Goal: Transaction & Acquisition: Book appointment/travel/reservation

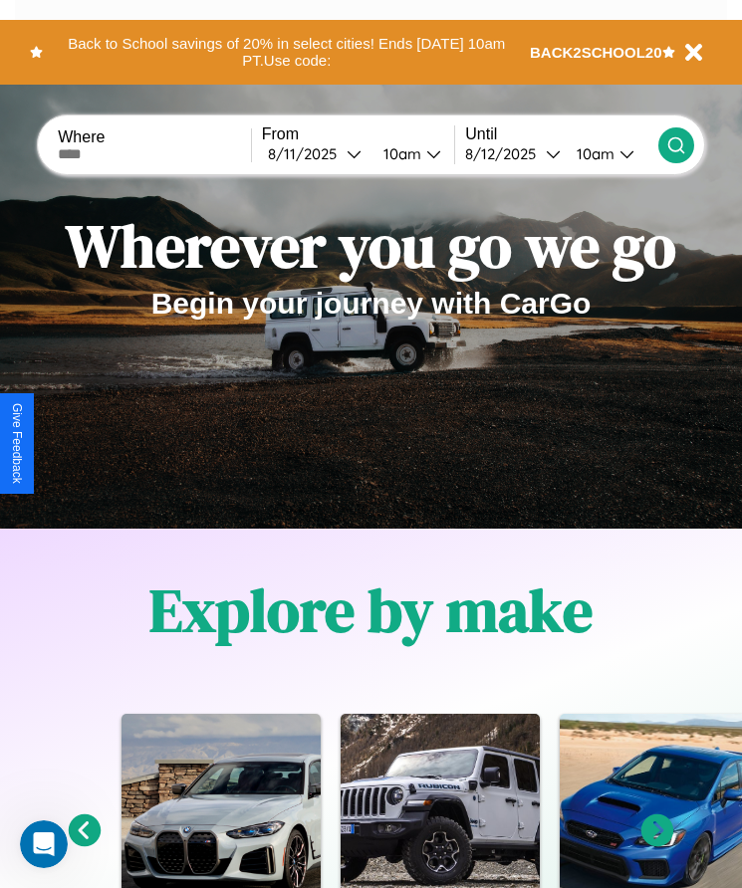
click at [156, 153] on input "text" at bounding box center [154, 154] width 193 height 16
type input "******"
click at [320, 153] on div "8 / 11 / 2025" at bounding box center [307, 153] width 79 height 19
select select "*"
select select "****"
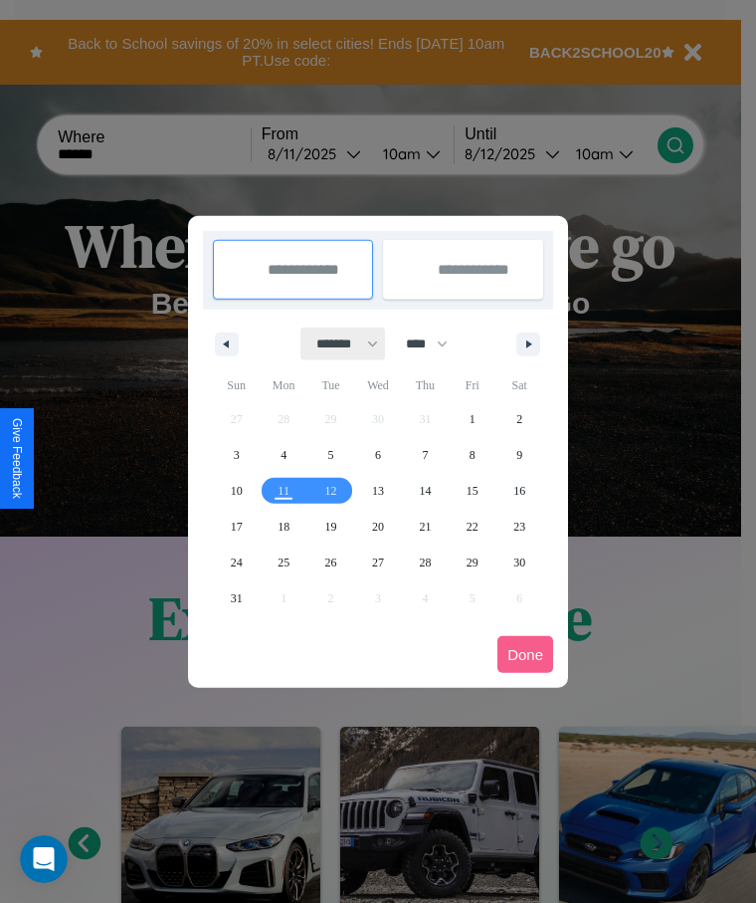
click at [338, 343] on select "******* ******** ***** ***** *** **** **** ****** ********* ******* ******** **…" at bounding box center [344, 343] width 85 height 33
select select "**"
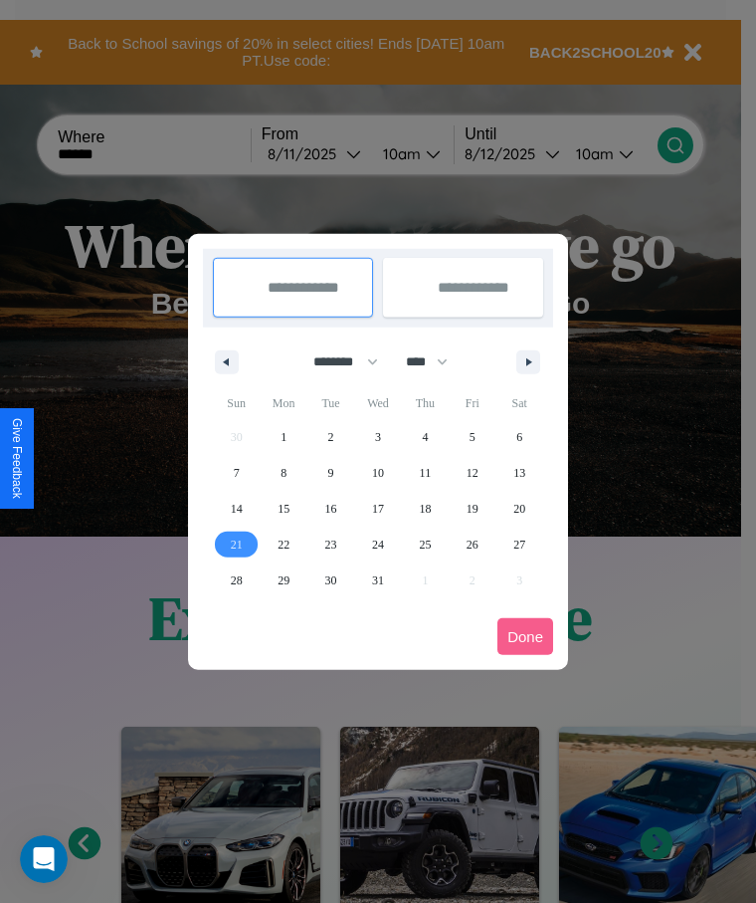
click at [236, 543] on span "21" at bounding box center [237, 545] width 12 height 36
type input "**********"
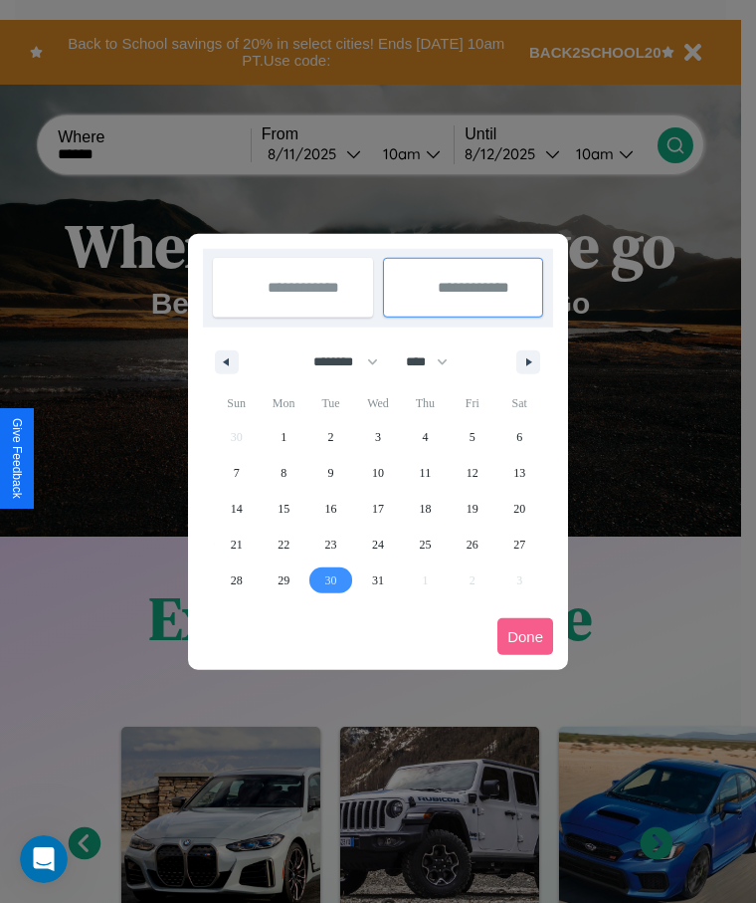
click at [330, 579] on span "30" at bounding box center [331, 580] width 12 height 36
type input "**********"
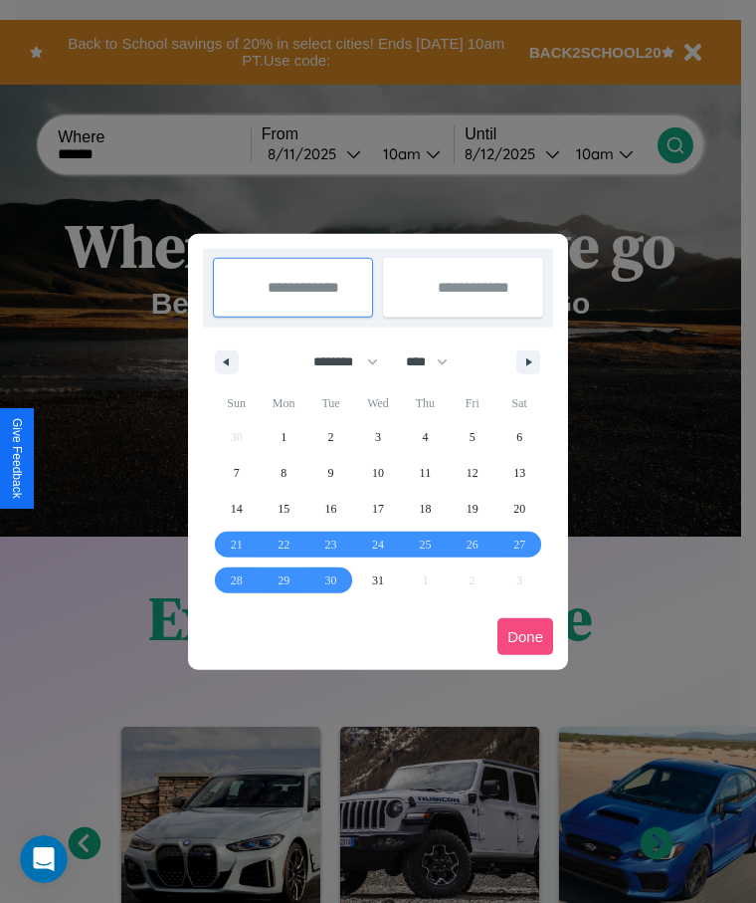
click at [526, 636] on button "Done" at bounding box center [526, 636] width 56 height 37
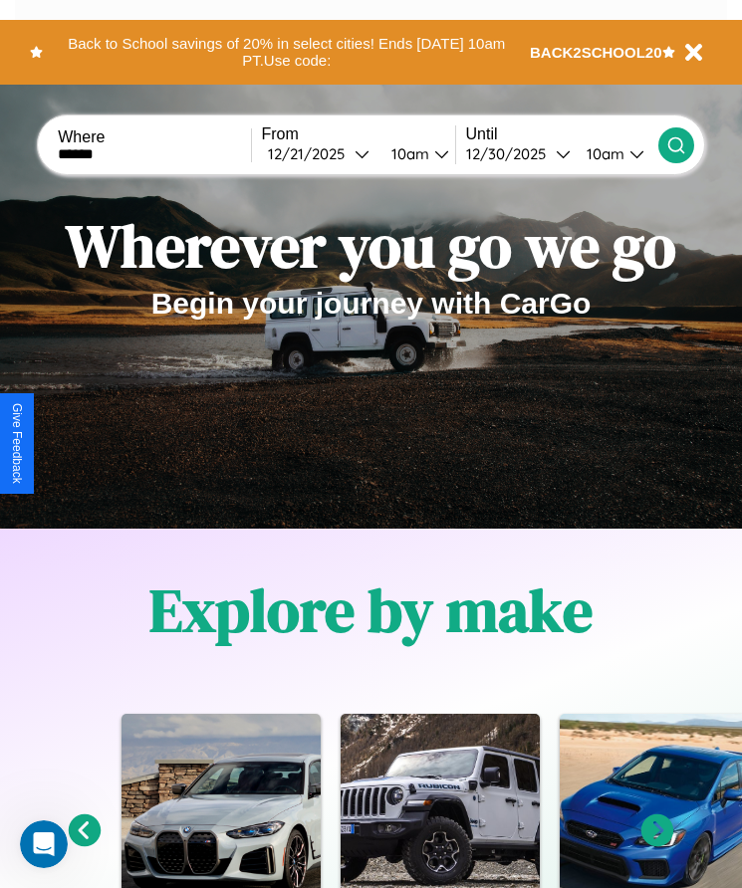
click at [413, 153] on div "10am" at bounding box center [407, 153] width 53 height 19
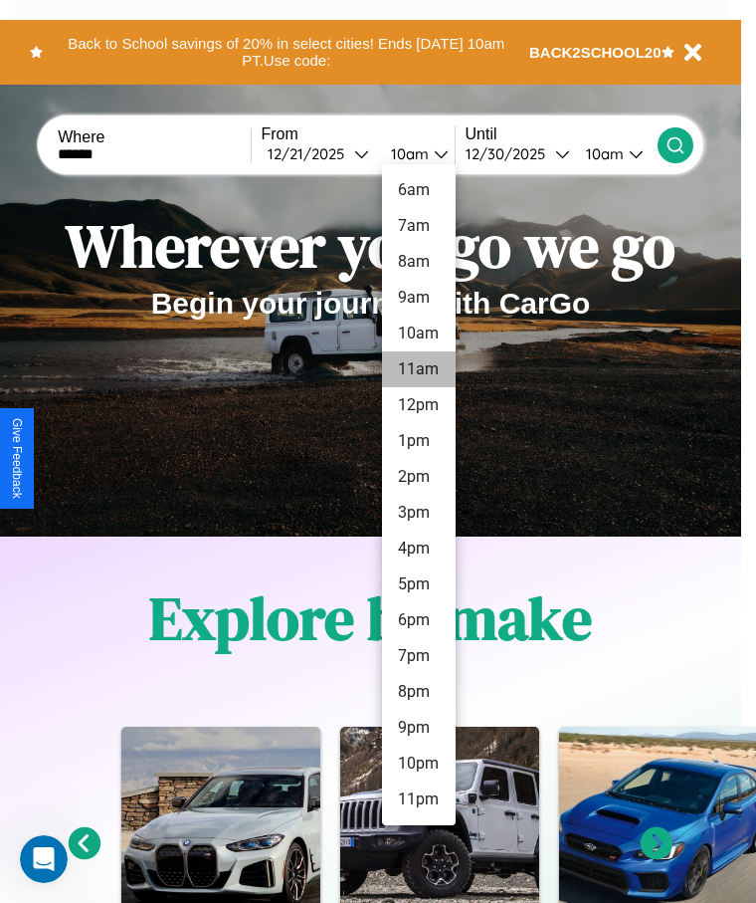
click at [418, 369] on li "11am" at bounding box center [419, 369] width 74 height 36
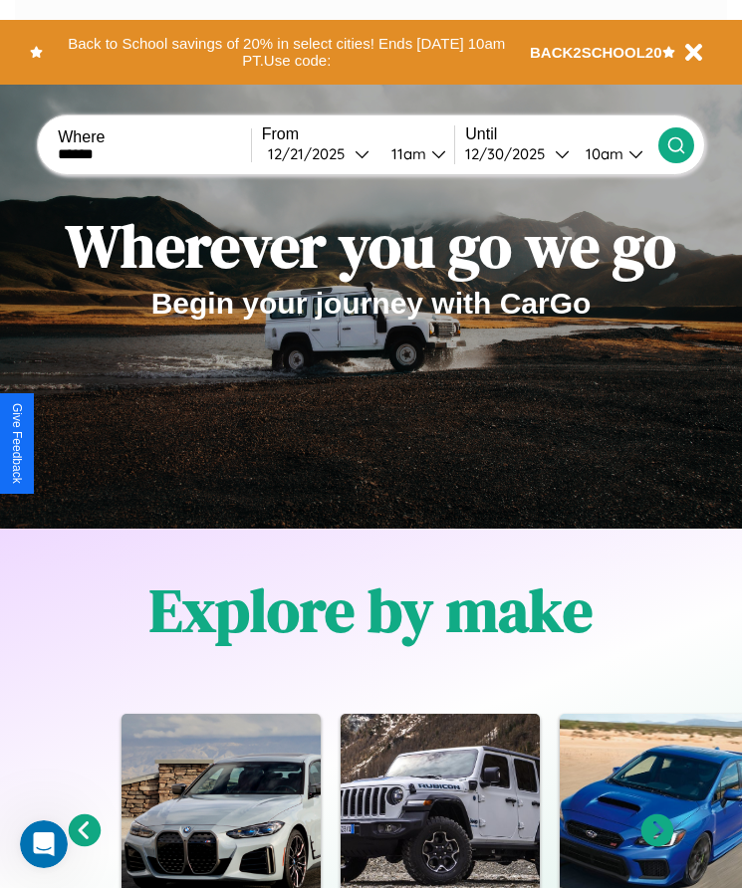
click at [606, 153] on div "10am" at bounding box center [601, 153] width 53 height 19
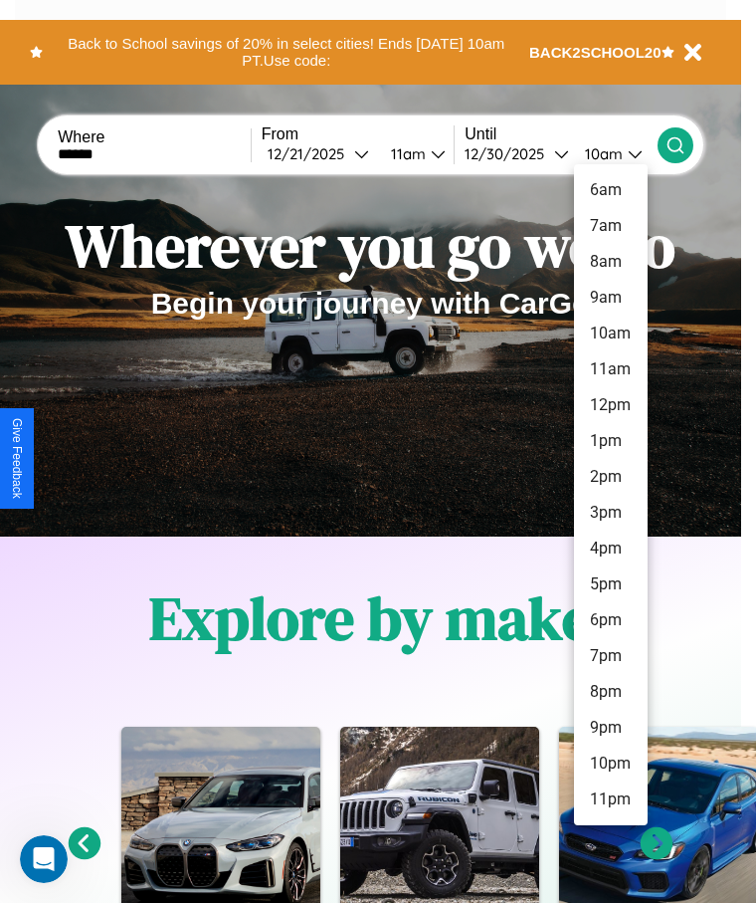
click at [610, 477] on li "2pm" at bounding box center [611, 477] width 74 height 36
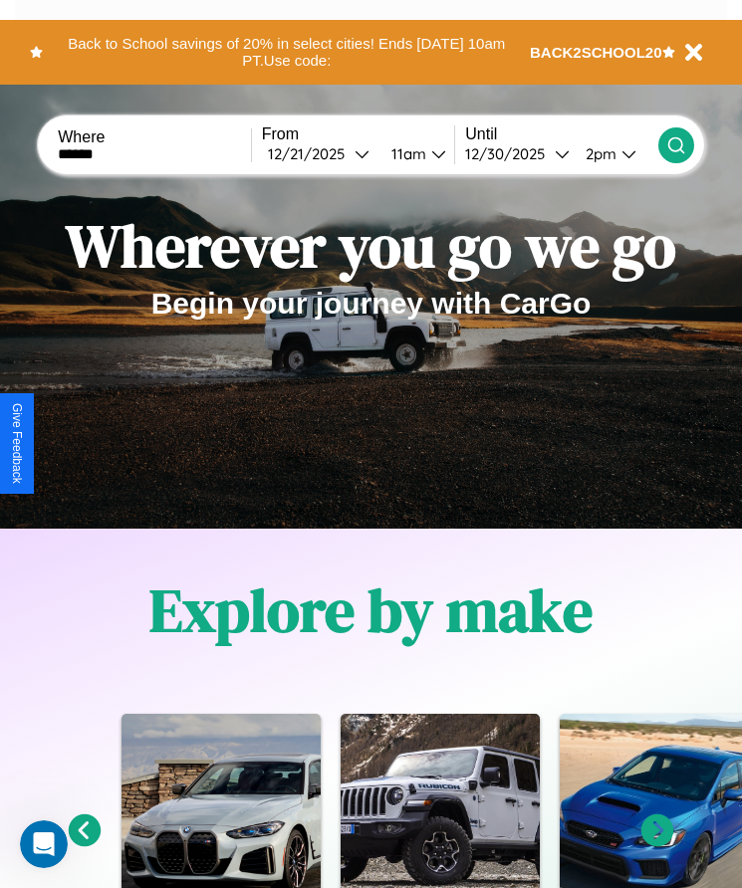
click at [675, 144] on icon at bounding box center [676, 145] width 20 height 20
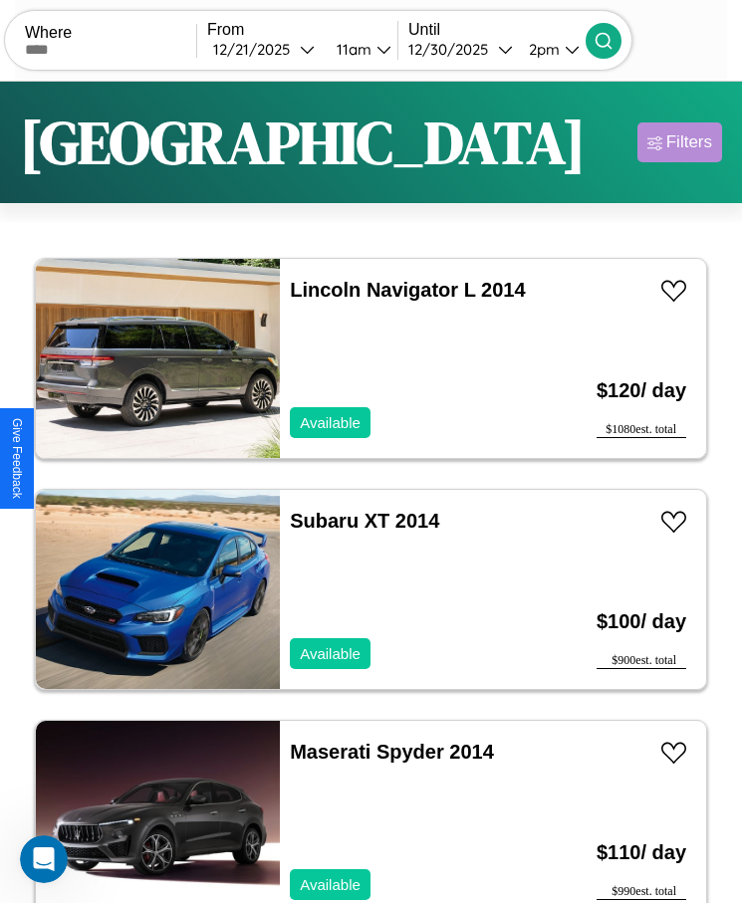
click at [679, 142] on div "Filters" at bounding box center [689, 142] width 46 height 20
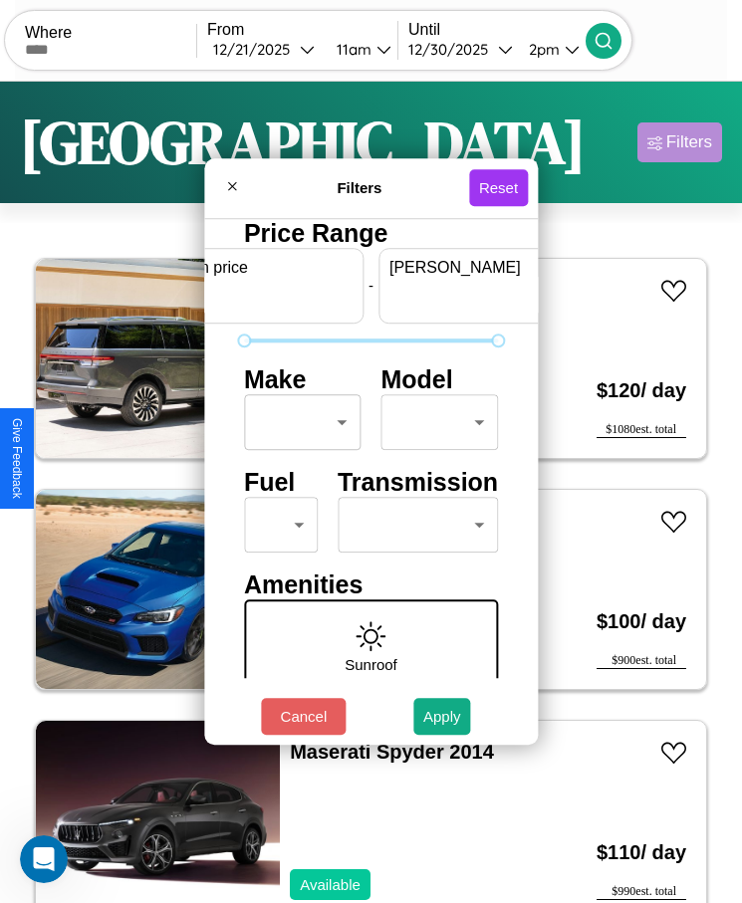
scroll to position [0, 74]
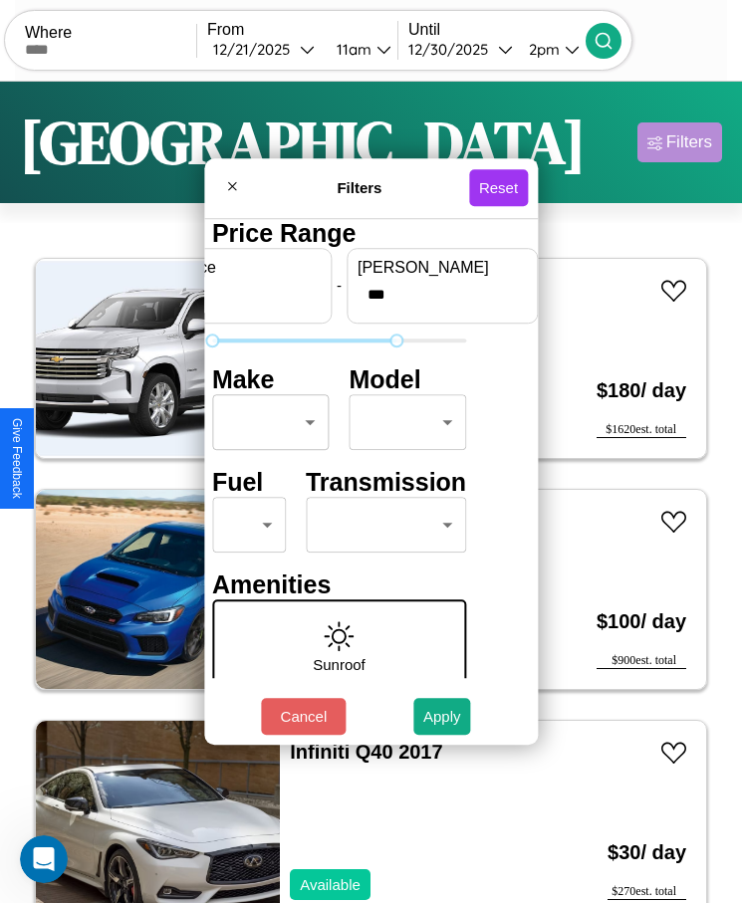
type input "***"
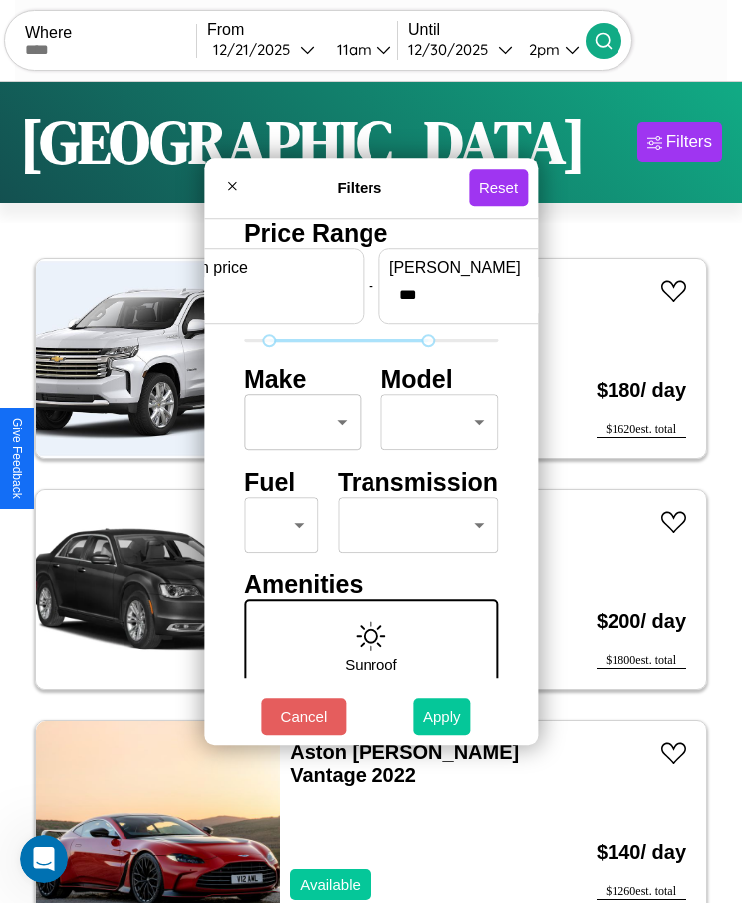
type input "**"
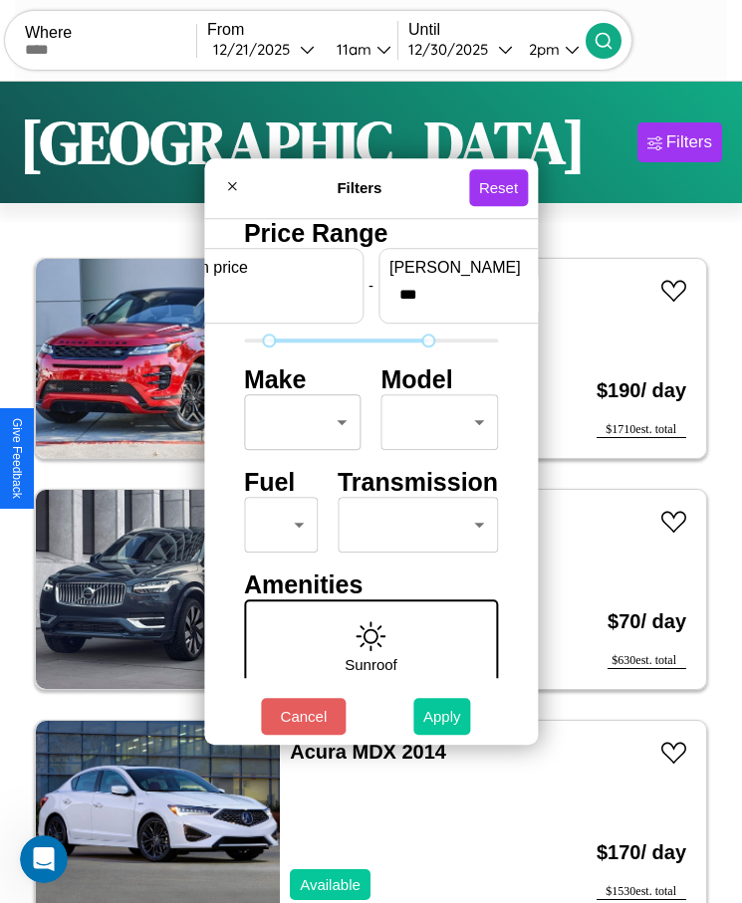
click at [442, 716] on button "Apply" at bounding box center [442, 716] width 58 height 37
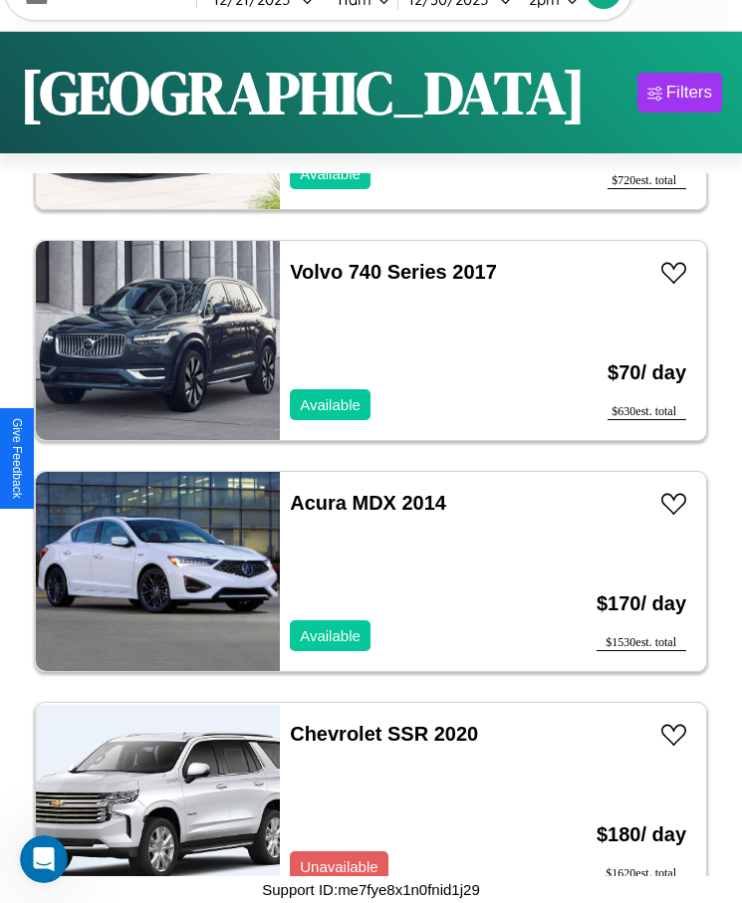
scroll to position [14563, 0]
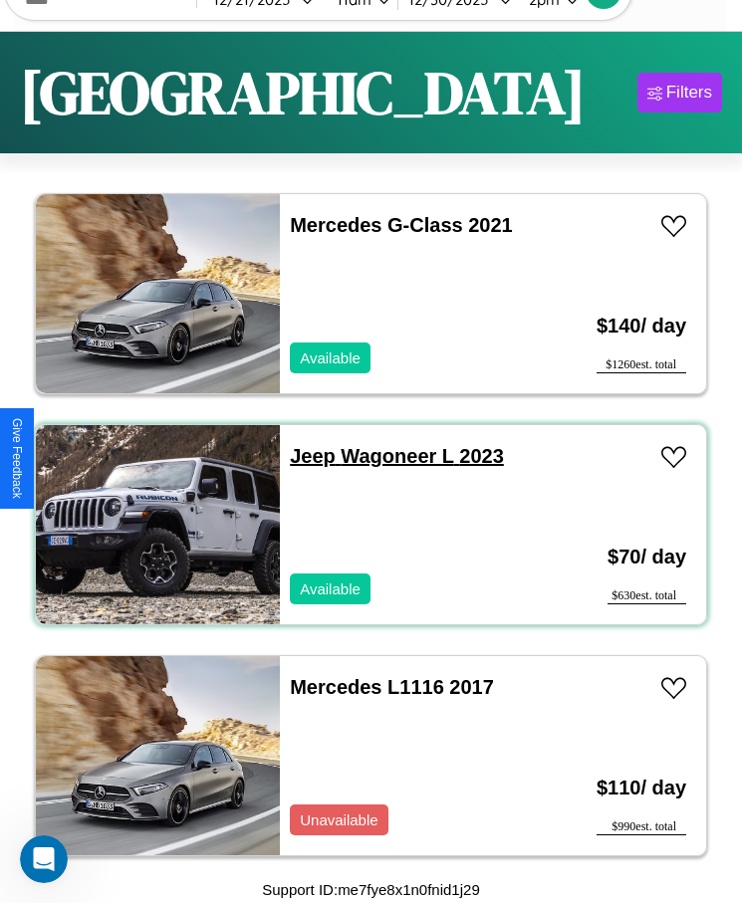
click at [307, 456] on link "Jeep Wagoneer L 2023" at bounding box center [397, 456] width 214 height 22
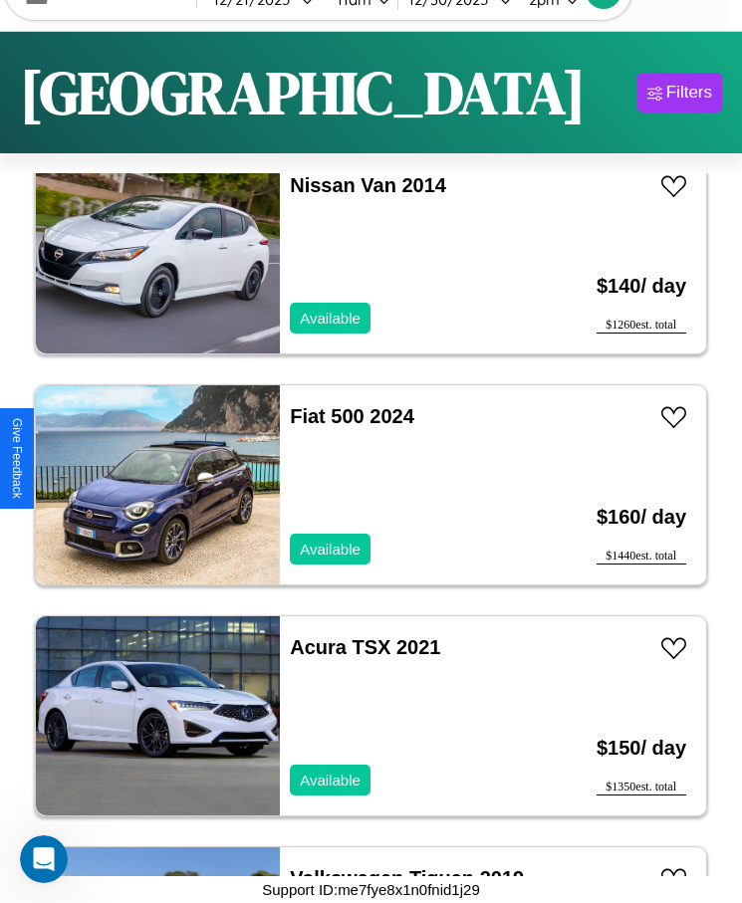
scroll to position [13639, 0]
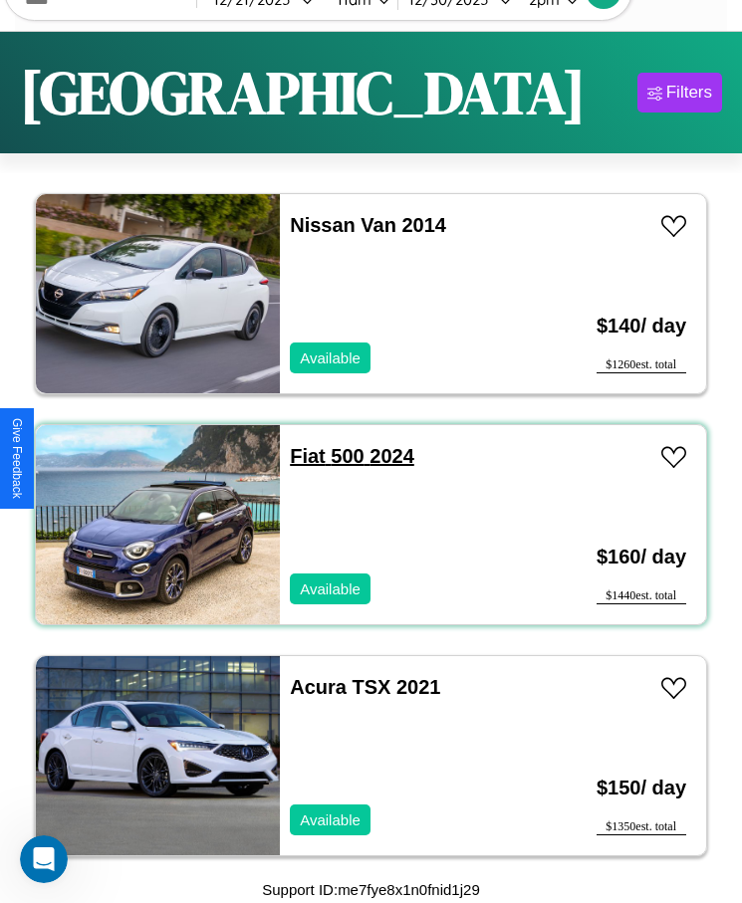
click at [301, 456] on link "Fiat 500 2024" at bounding box center [352, 456] width 124 height 22
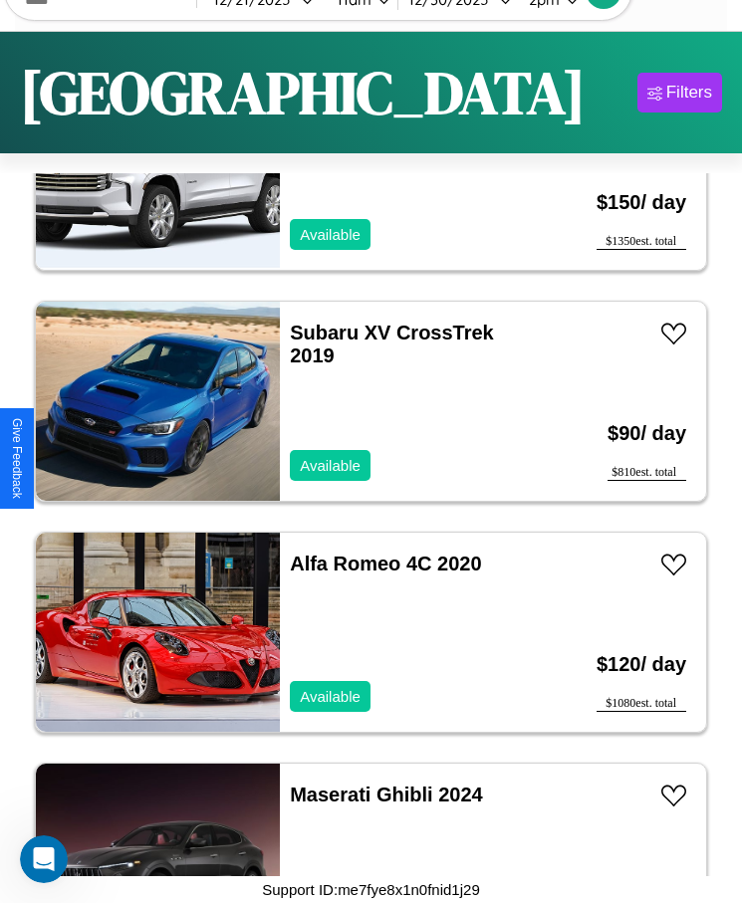
scroll to position [9252, 0]
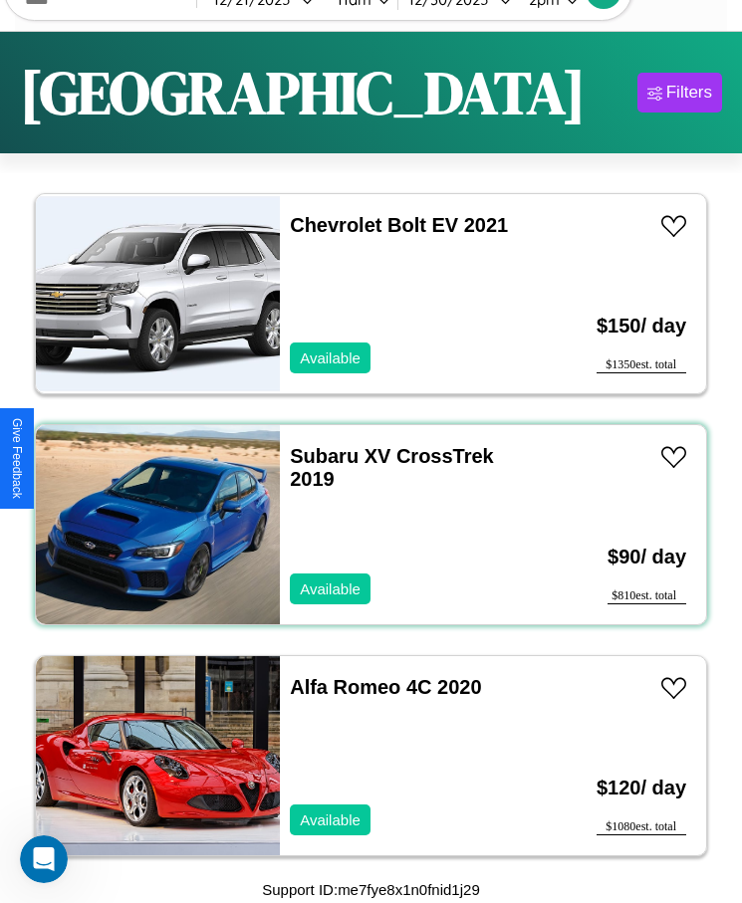
click at [363, 525] on div "Subaru XV CrossTrek 2019 Available" at bounding box center [412, 524] width 264 height 199
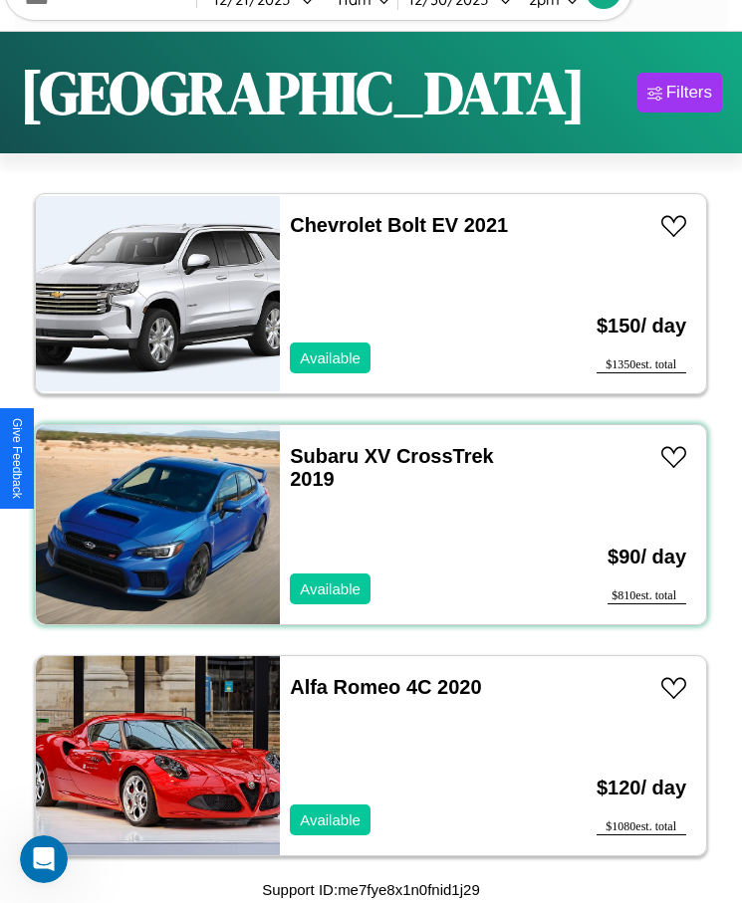
click at [363, 525] on div "Subaru XV CrossTrek 2019 Available" at bounding box center [412, 524] width 264 height 199
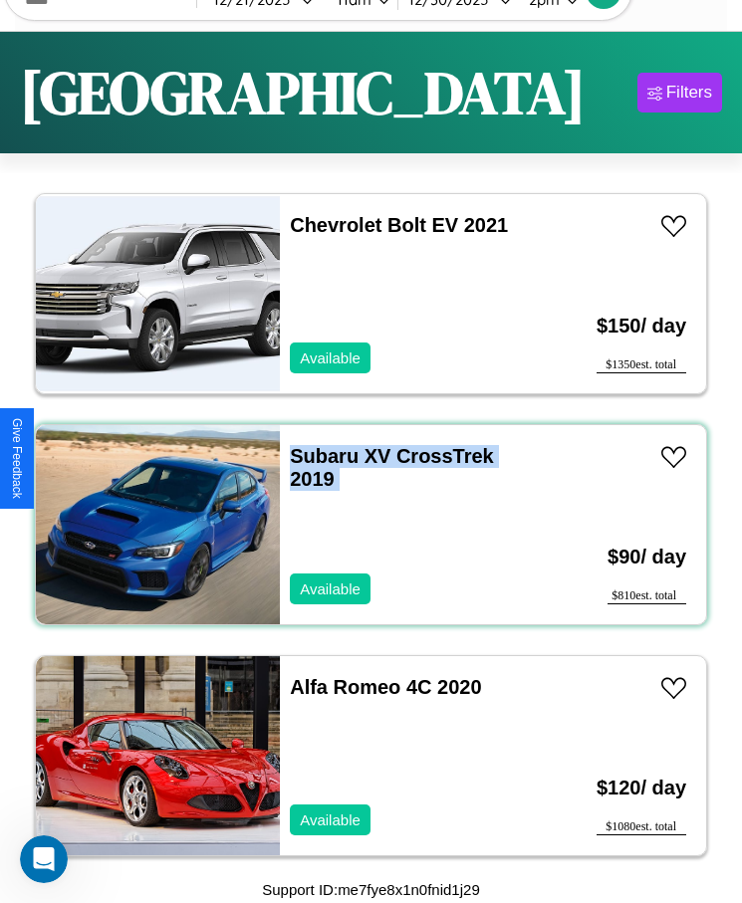
click at [363, 525] on div "Subaru XV CrossTrek 2019 Available" at bounding box center [412, 524] width 264 height 199
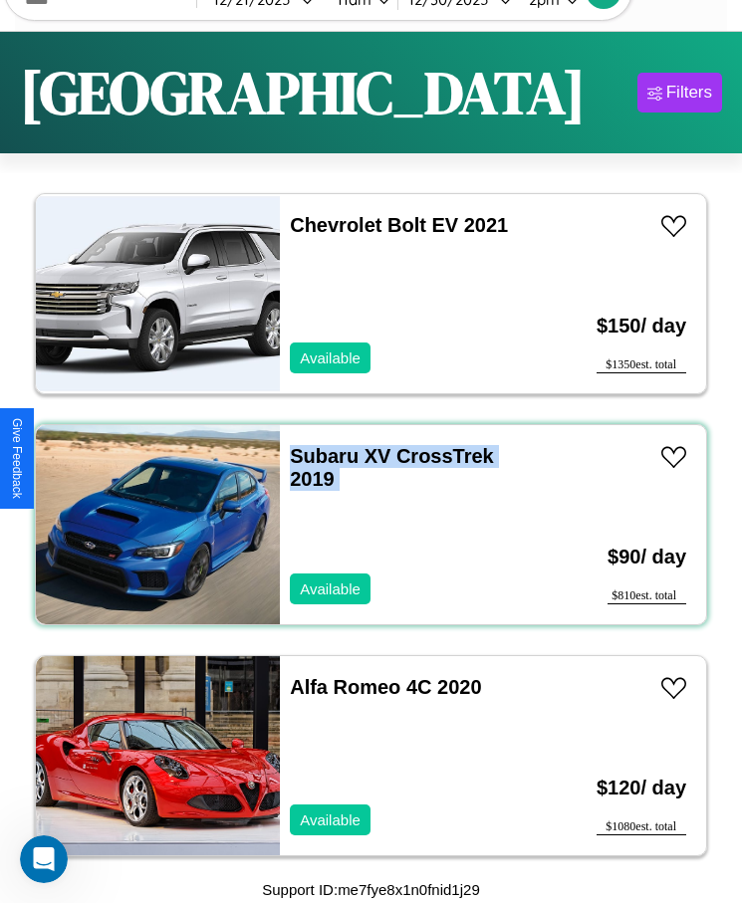
click at [363, 525] on div "Subaru XV CrossTrek 2019 Available" at bounding box center [412, 524] width 264 height 199
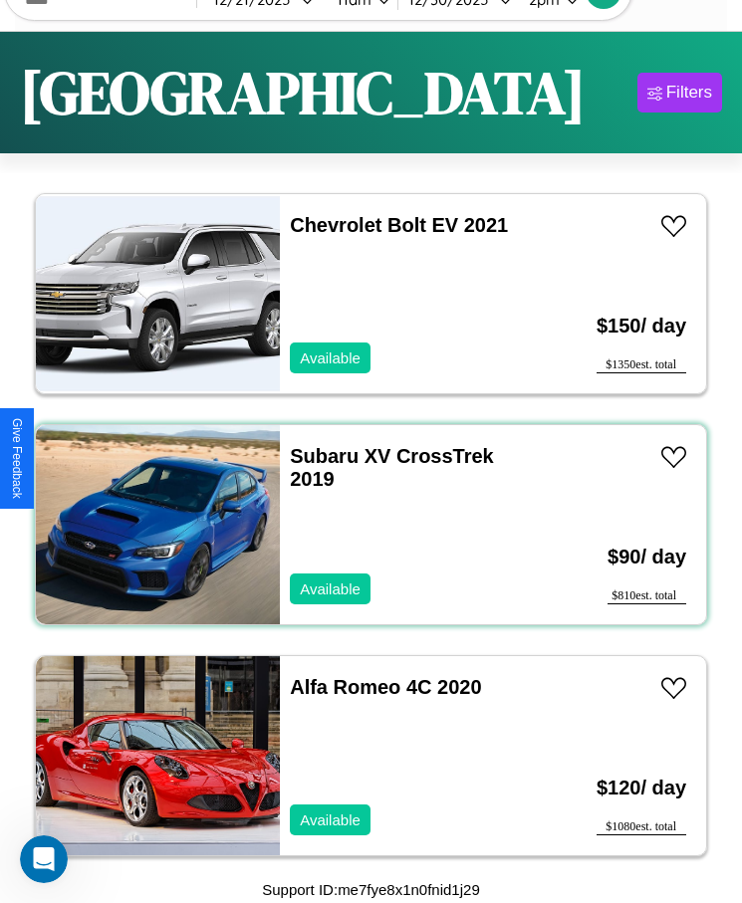
click at [363, 525] on div "Subaru XV CrossTrek 2019 Available" at bounding box center [412, 524] width 264 height 199
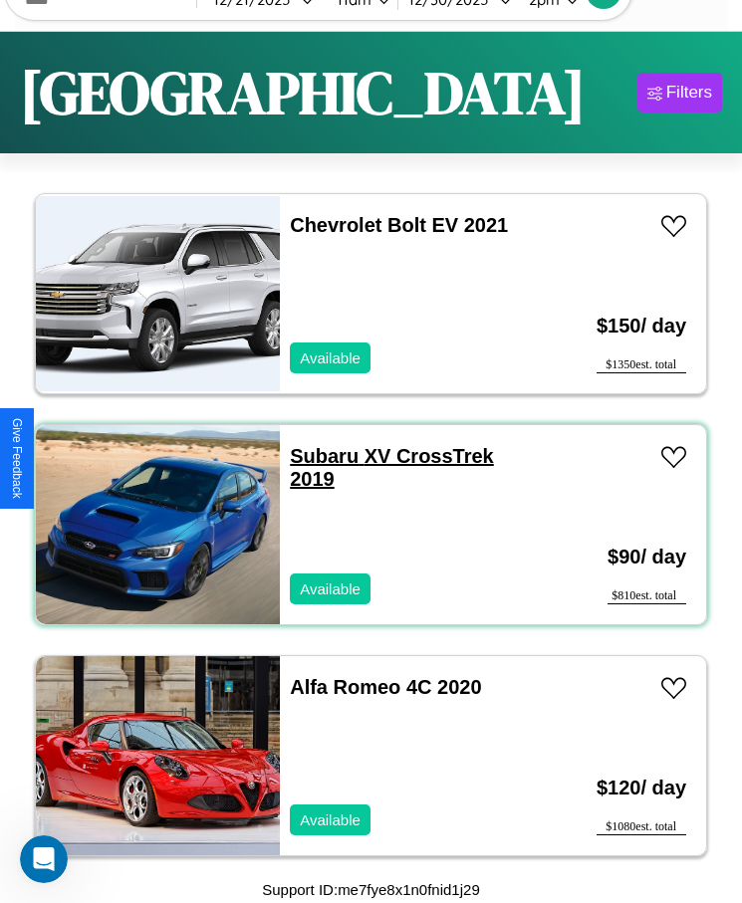
click at [318, 456] on link "Subaru XV CrossTrek 2019" at bounding box center [392, 467] width 204 height 45
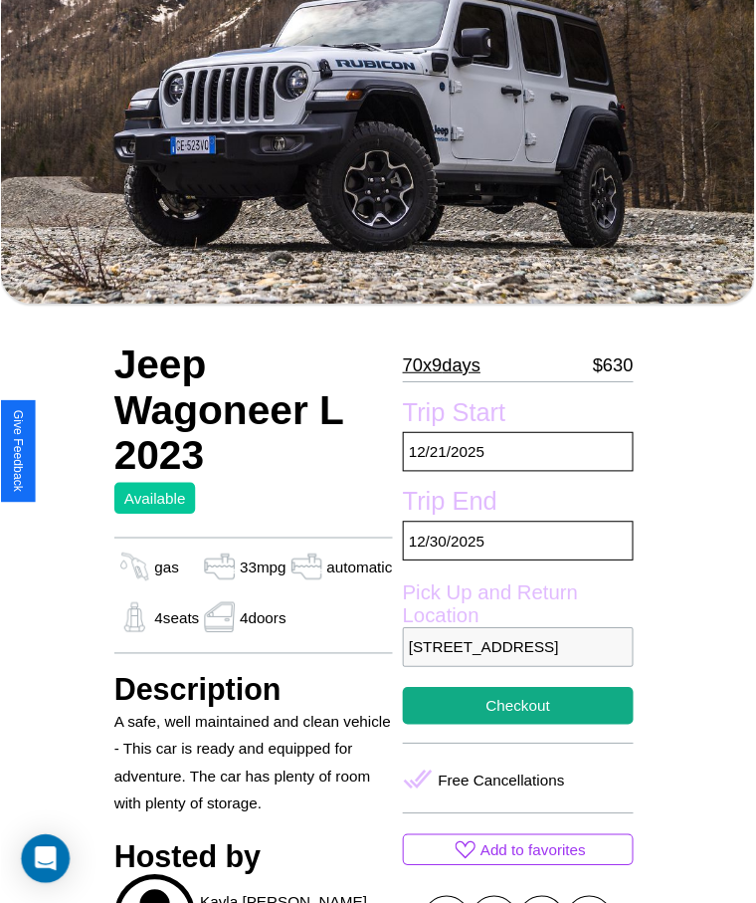
scroll to position [153, 0]
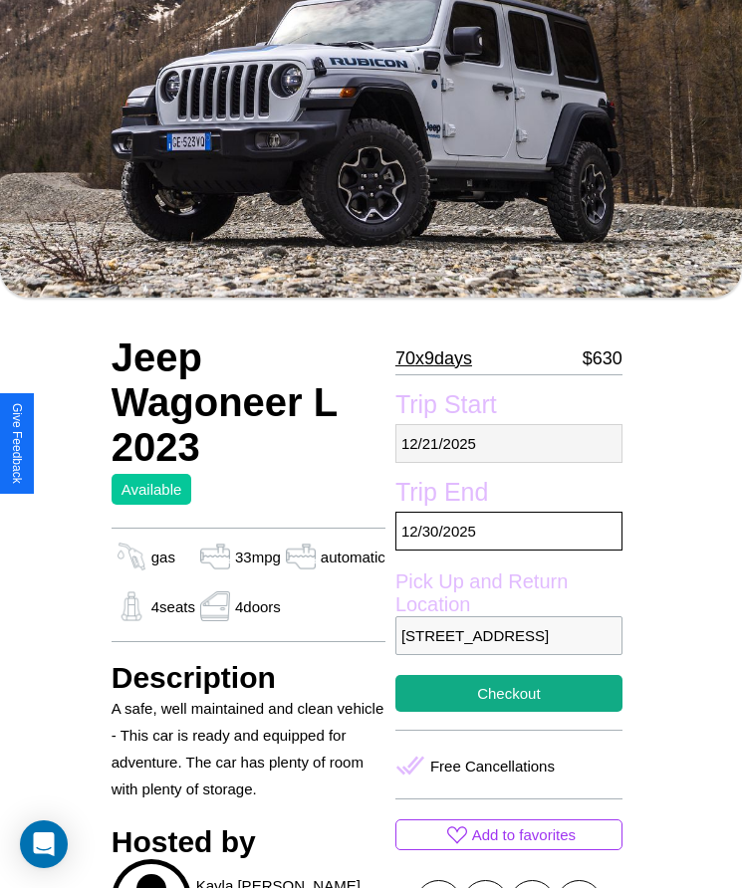
click at [507, 443] on p "12 / 21 / 2025" at bounding box center [508, 443] width 227 height 39
select select "*"
select select "****"
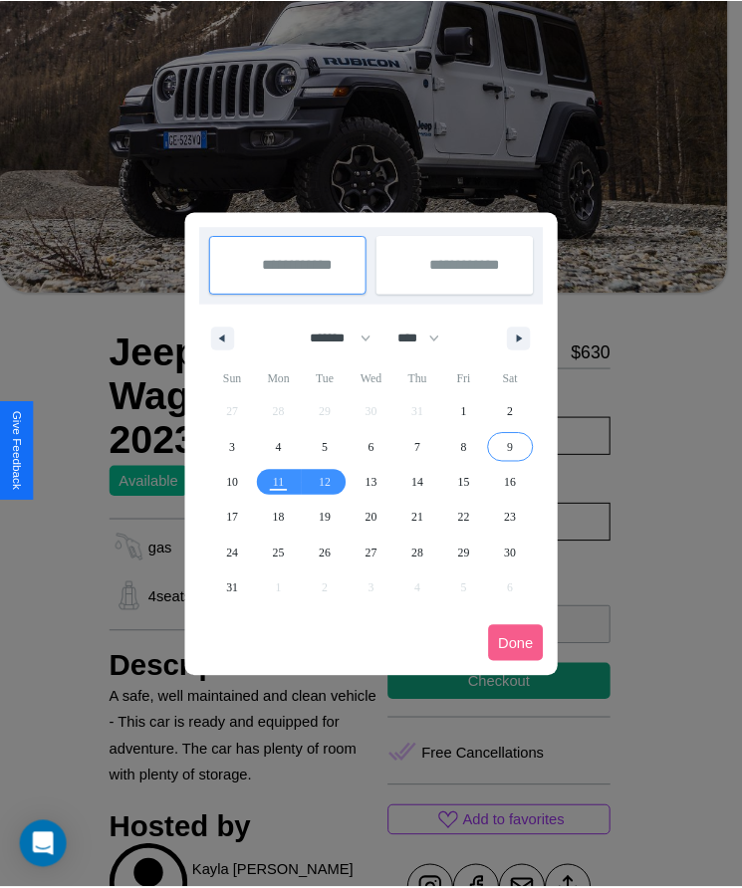
scroll to position [0, 0]
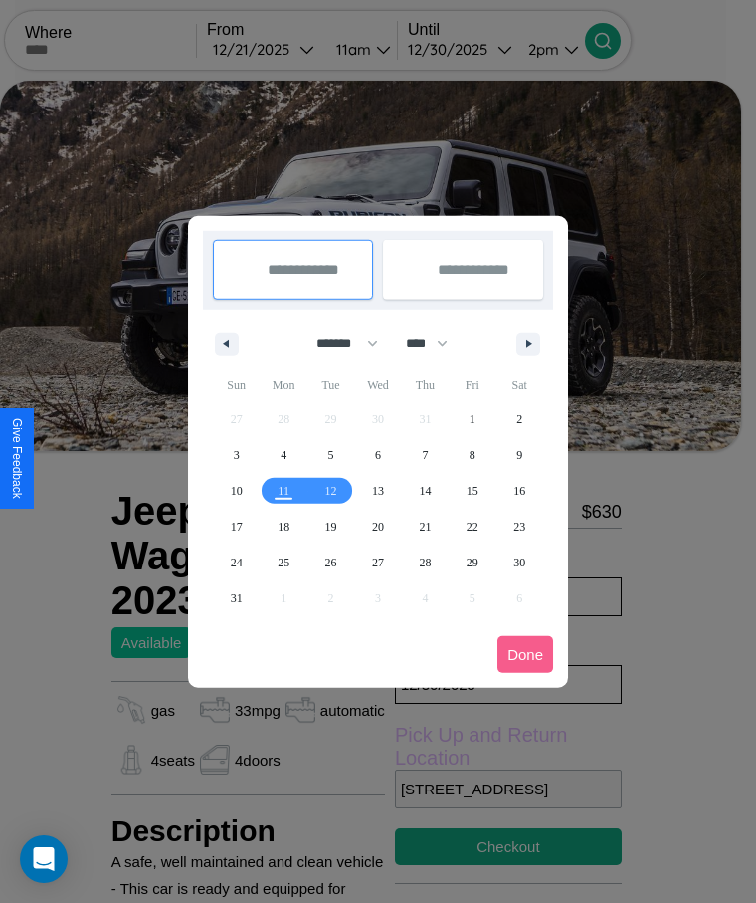
click at [291, 49] on div at bounding box center [378, 451] width 756 height 903
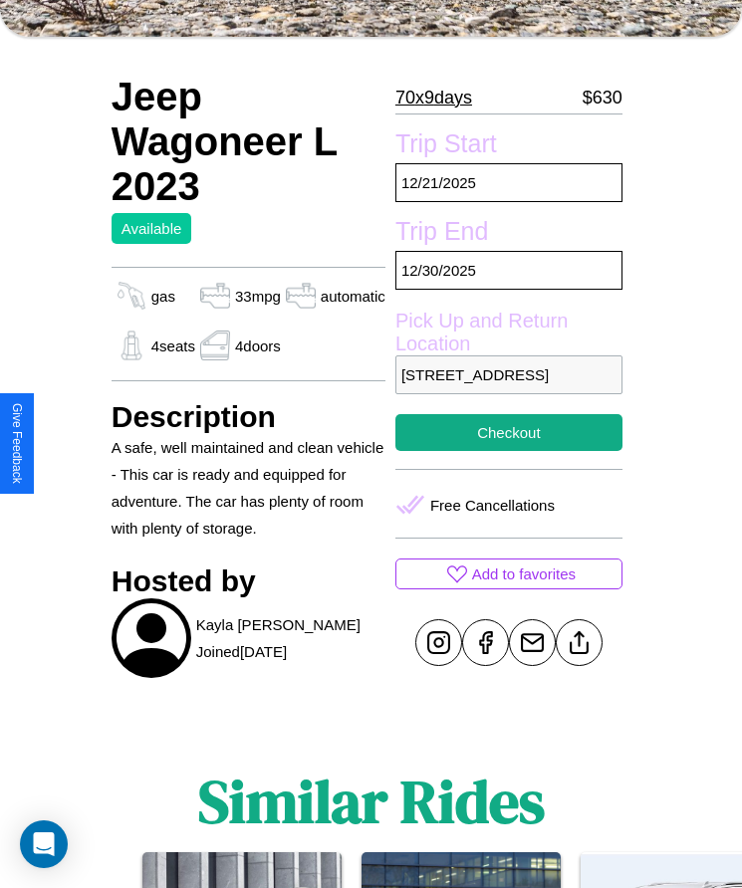
scroll to position [430, 0]
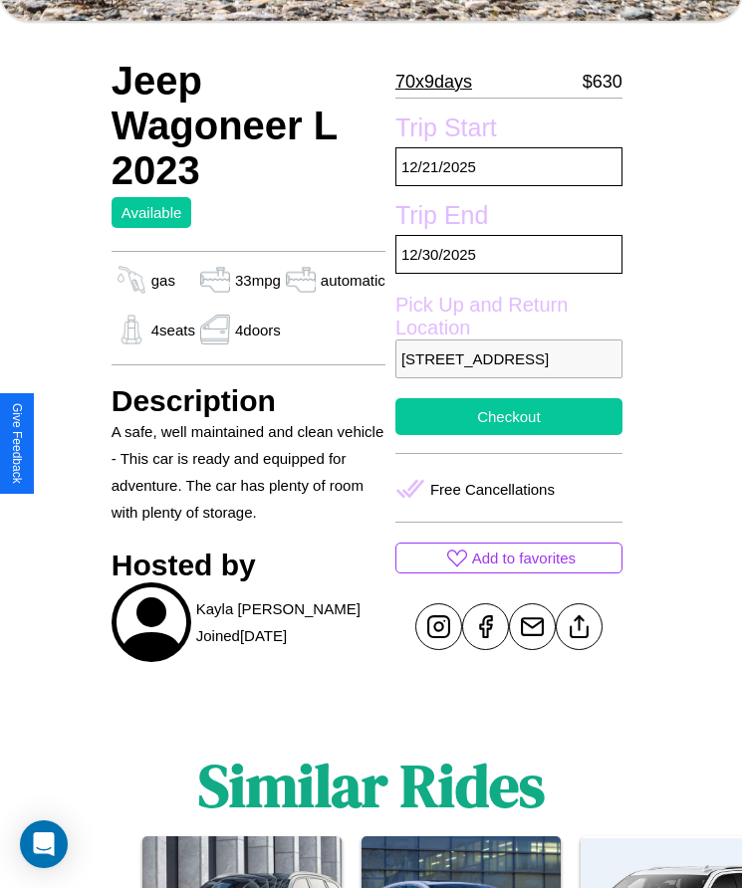
click at [507, 435] on button "Checkout" at bounding box center [508, 416] width 227 height 37
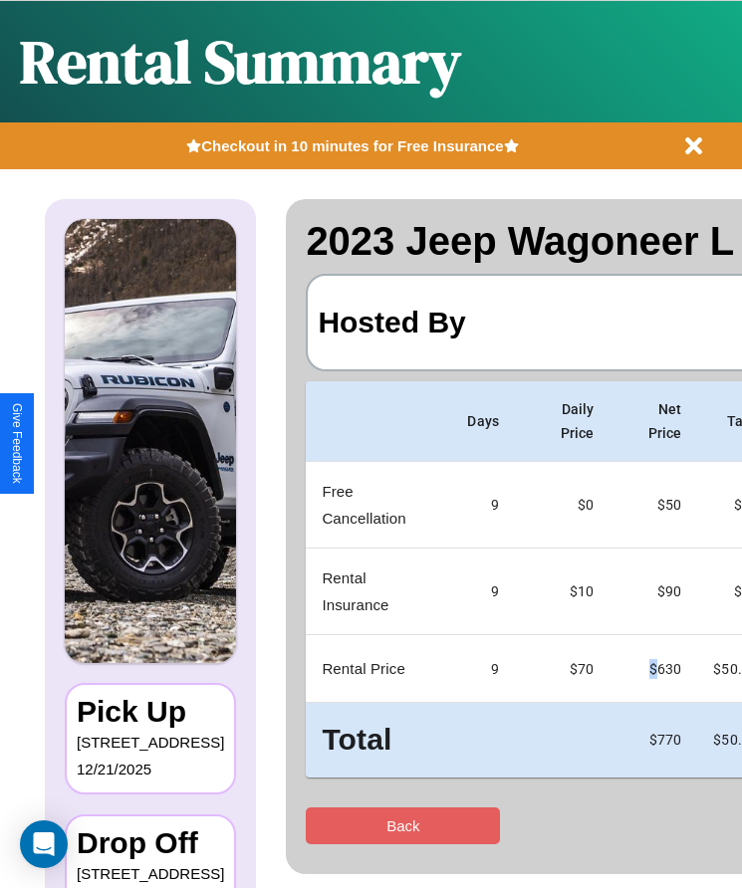
scroll to position [0, 122]
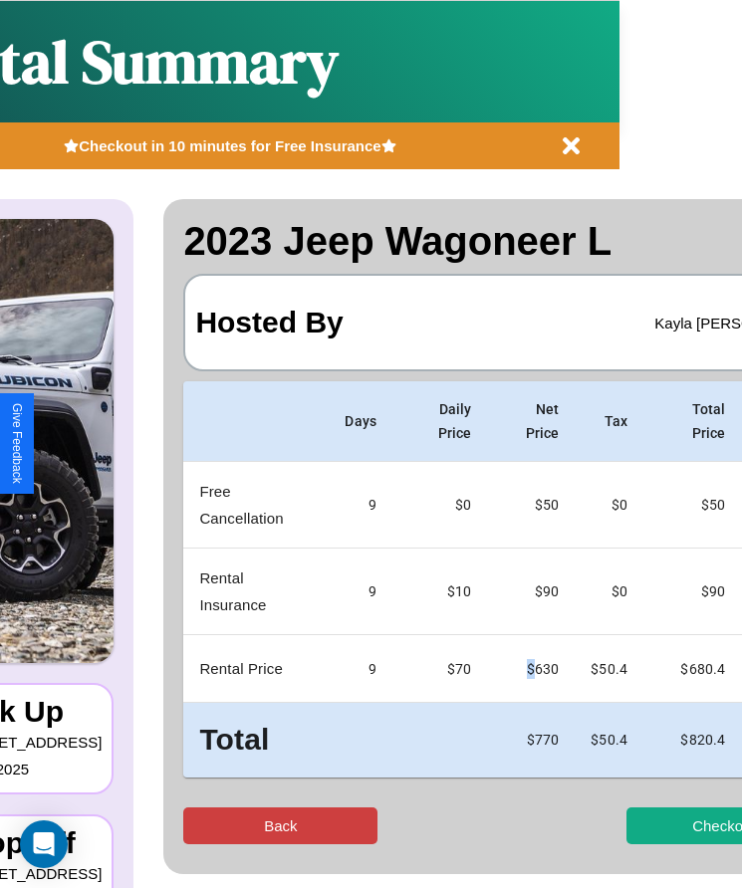
click at [207, 825] on button "Back" at bounding box center [280, 825] width 194 height 37
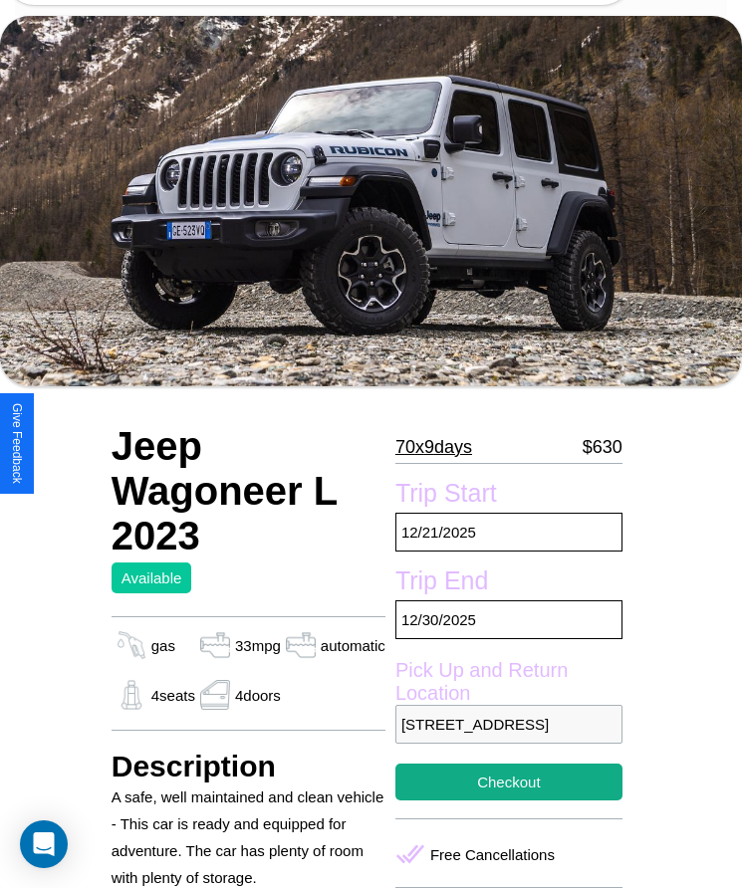
scroll to position [68, 0]
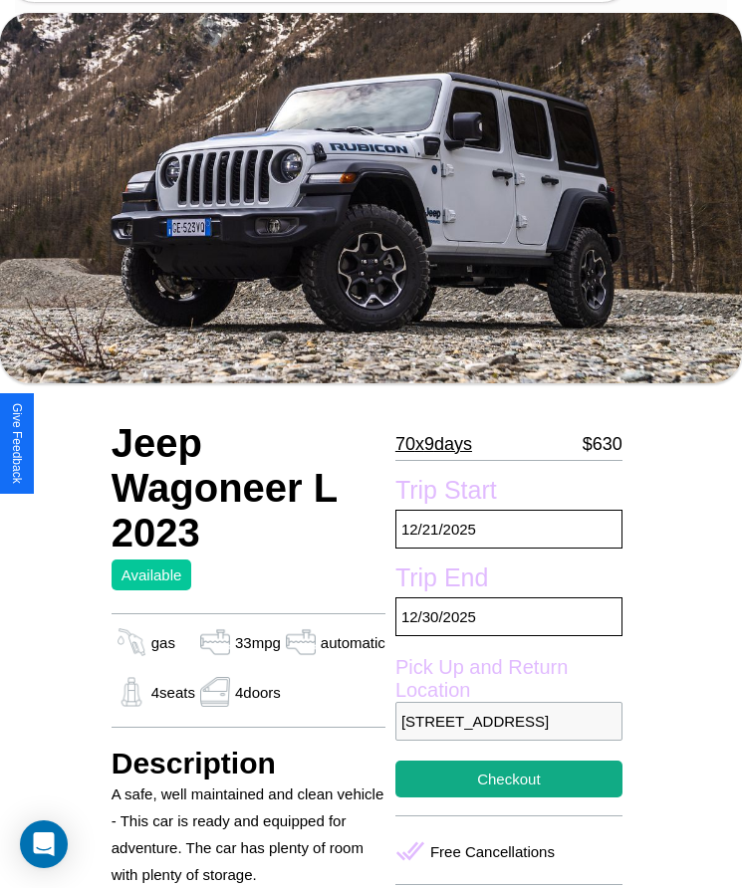
click at [439, 444] on p "70 x 9 days" at bounding box center [433, 444] width 77 height 32
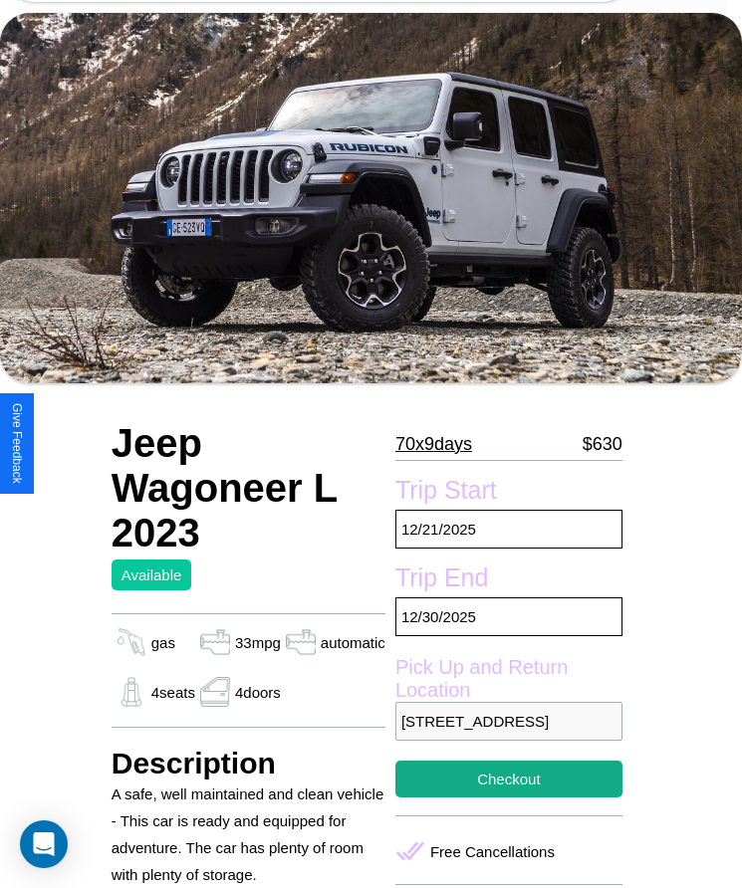
click at [439, 444] on p "70 x 9 days" at bounding box center [433, 444] width 77 height 32
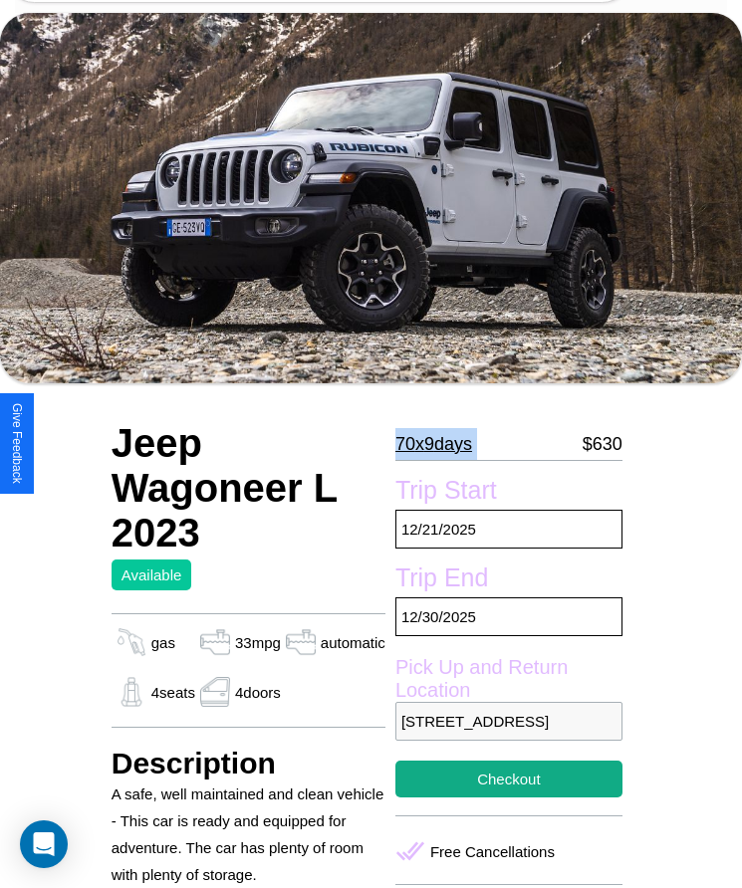
click at [439, 444] on p "70 x 9 days" at bounding box center [433, 444] width 77 height 32
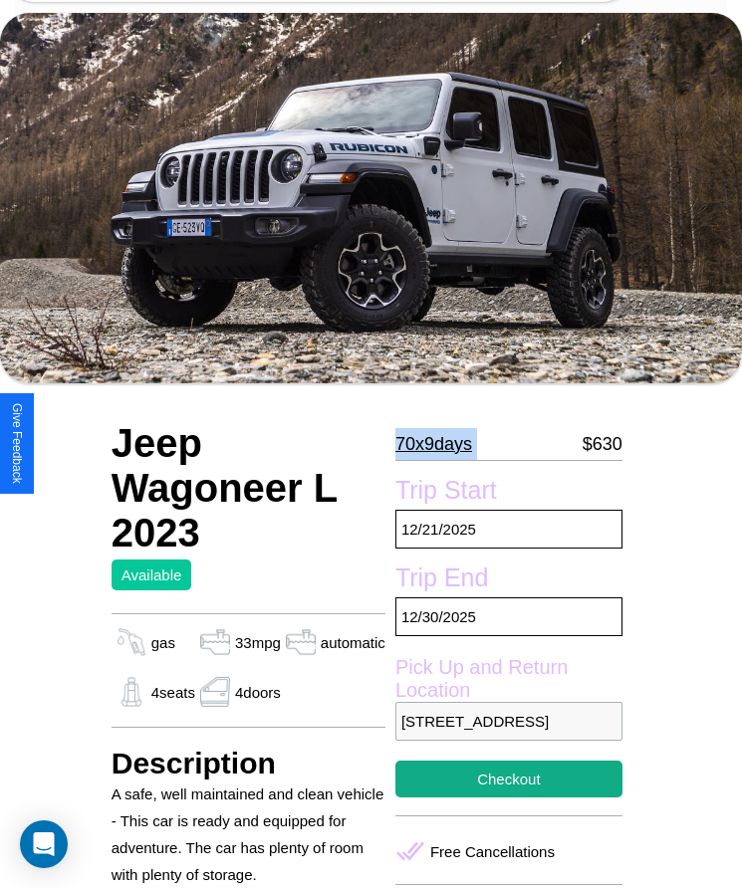
click at [439, 444] on p "70 x 9 days" at bounding box center [433, 444] width 77 height 32
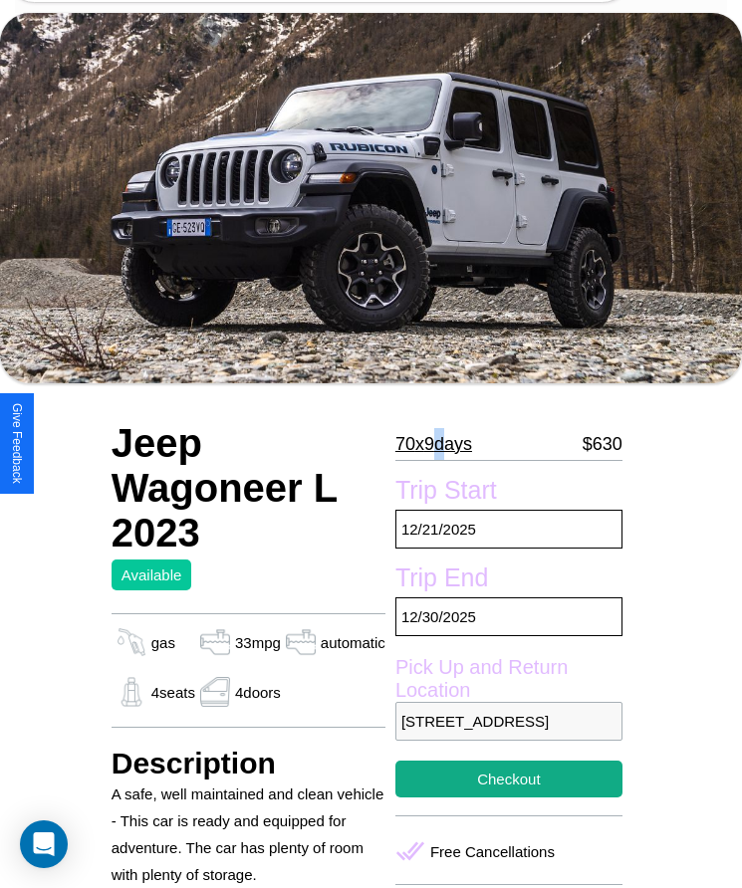
click at [439, 444] on p "70 x 9 days" at bounding box center [433, 444] width 77 height 32
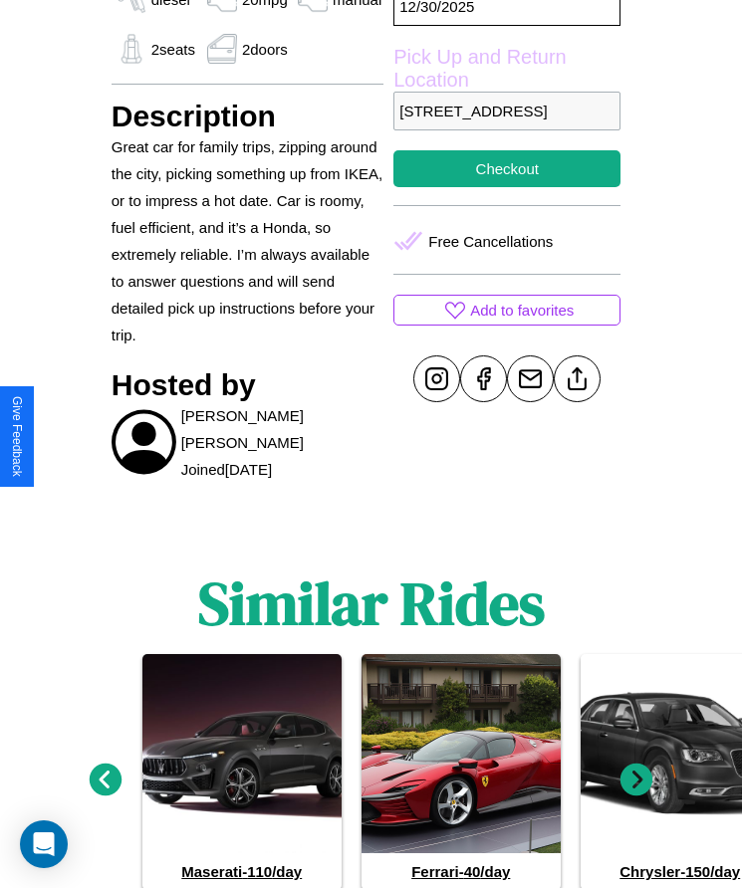
scroll to position [853, 0]
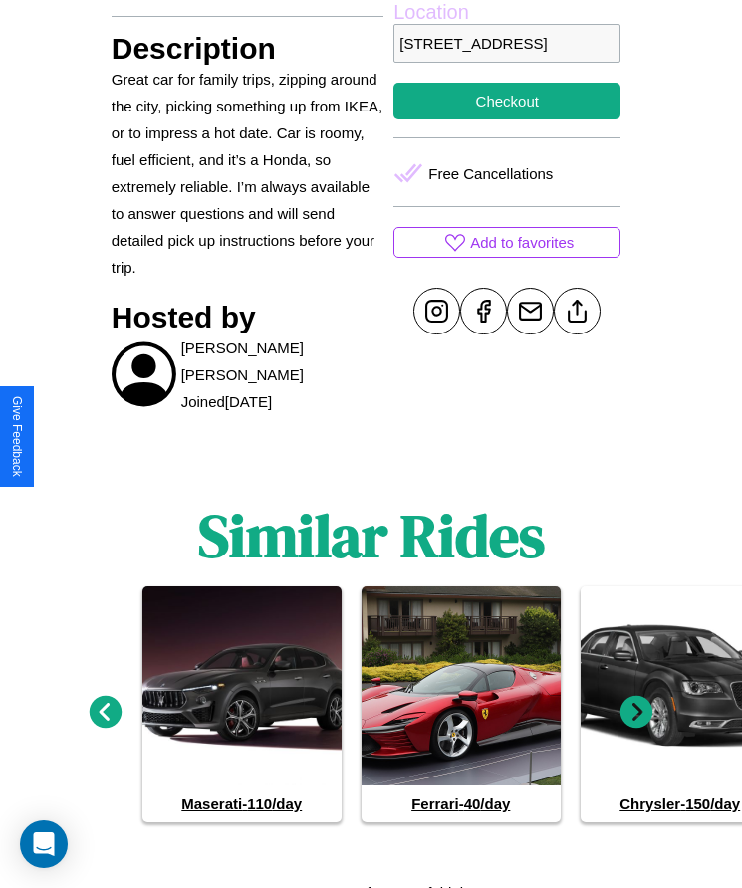
click at [636, 703] on icon at bounding box center [636, 711] width 33 height 33
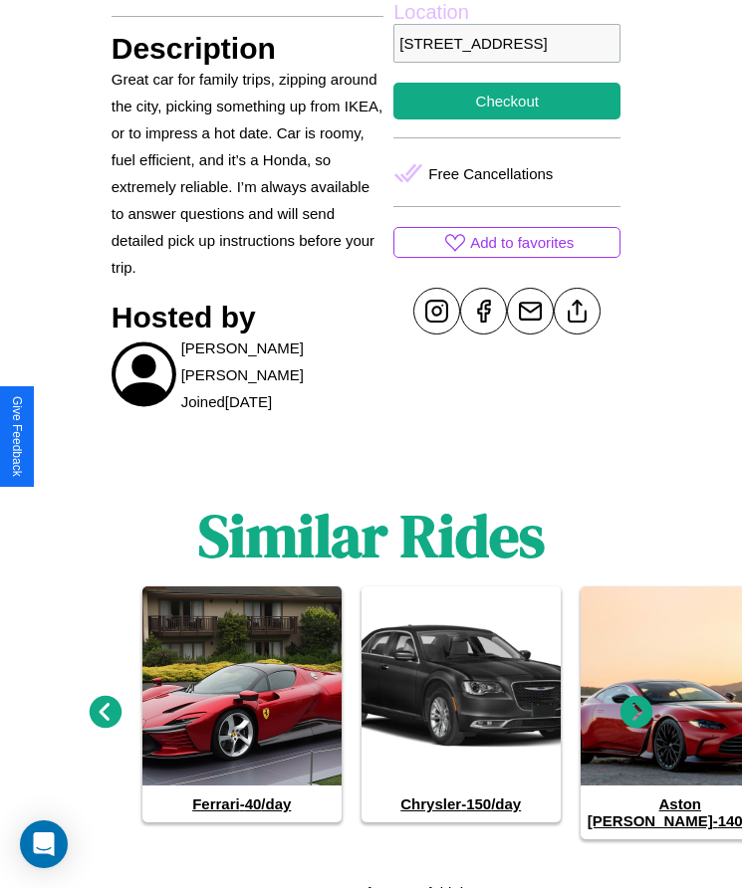
click at [636, 703] on icon at bounding box center [636, 711] width 33 height 33
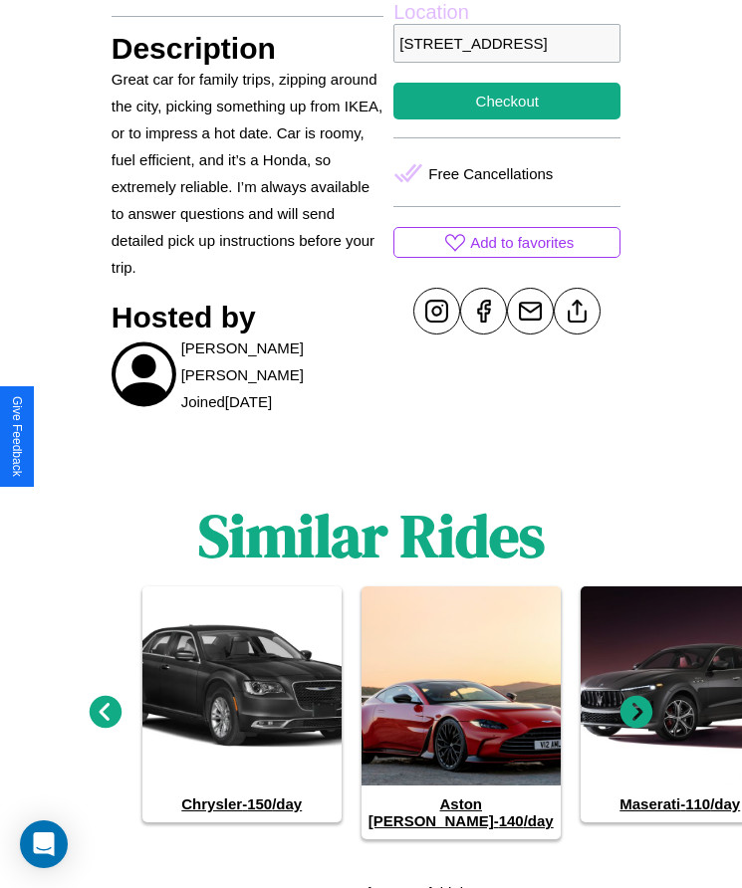
click at [636, 703] on icon at bounding box center [636, 711] width 33 height 33
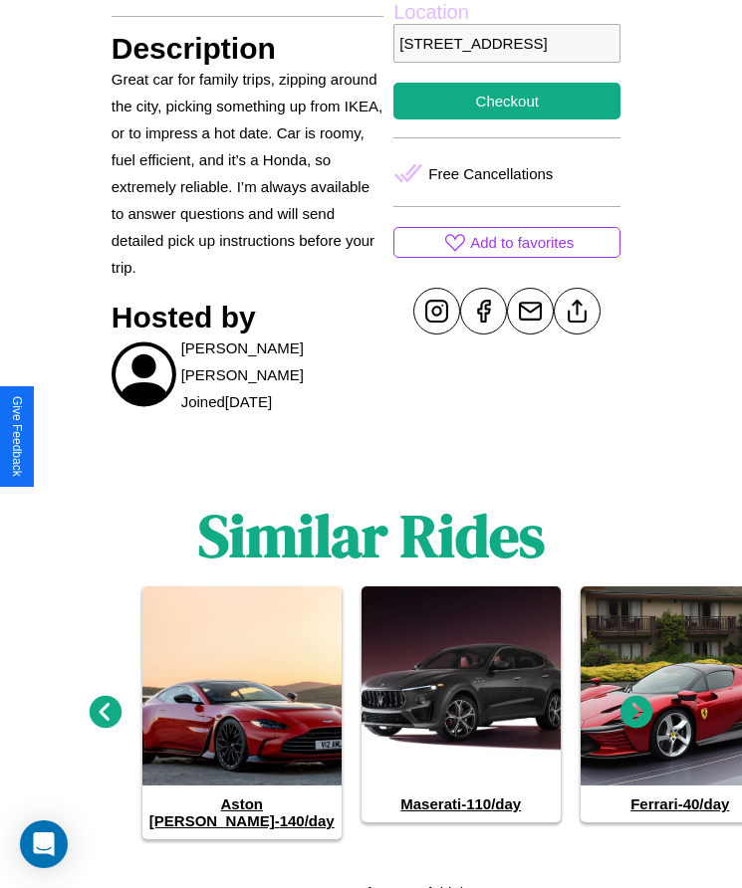
click at [636, 703] on icon at bounding box center [636, 711] width 33 height 33
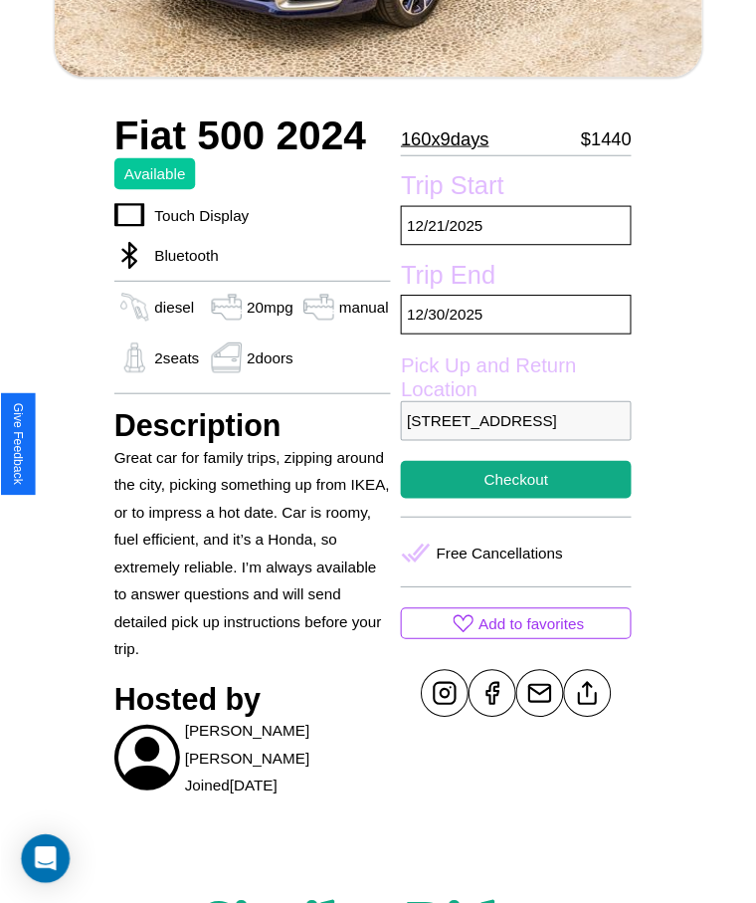
scroll to position [261, 0]
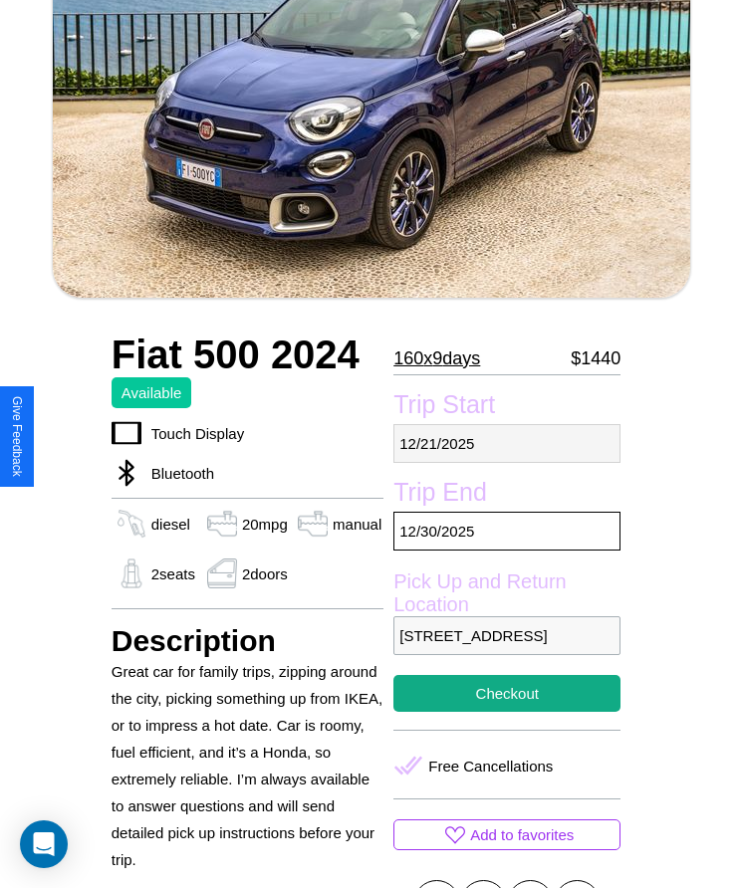
click at [507, 443] on p "[DATE]" at bounding box center [506, 443] width 227 height 39
select select "*"
select select "****"
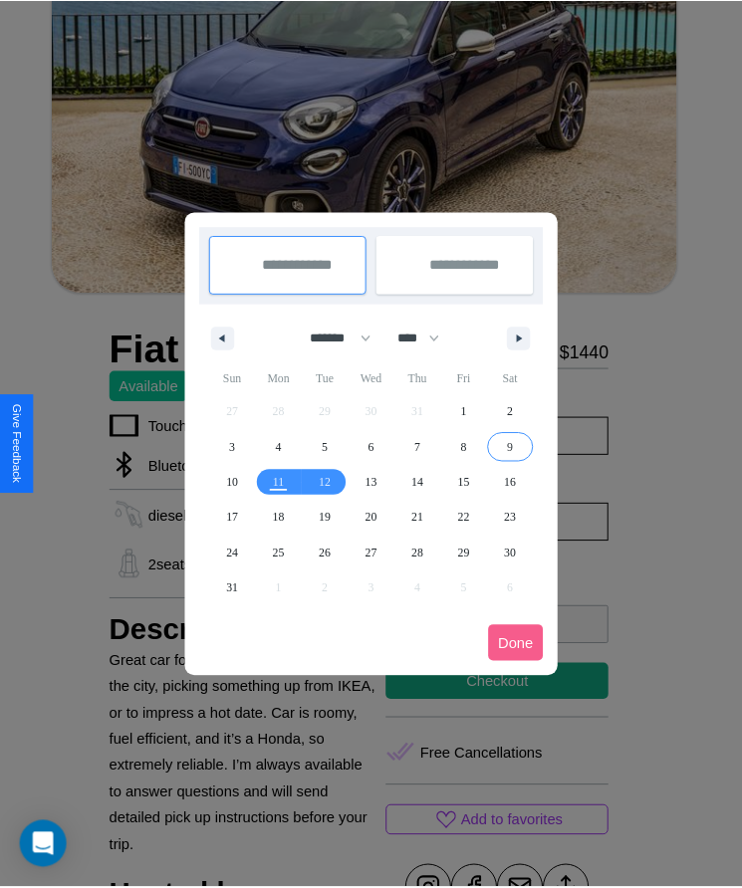
scroll to position [0, 0]
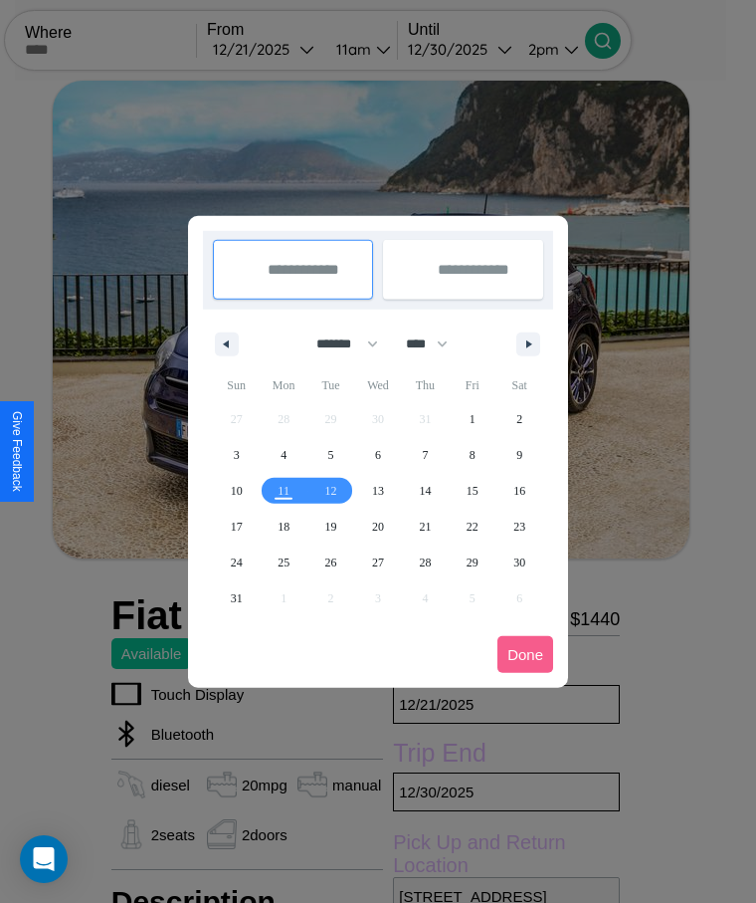
click at [291, 49] on div at bounding box center [378, 451] width 756 height 903
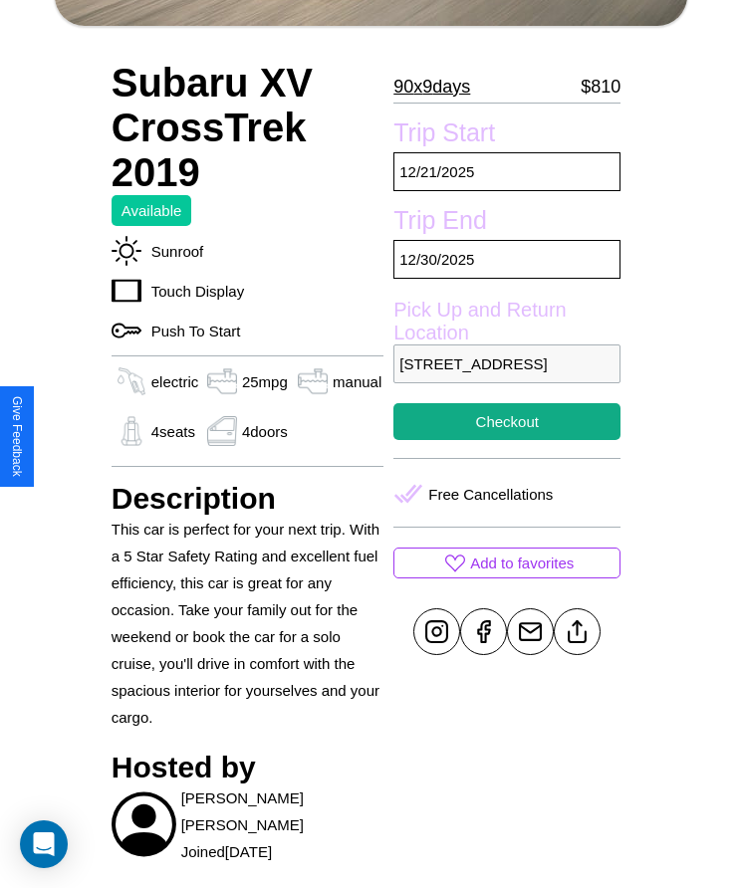
scroll to position [511, 0]
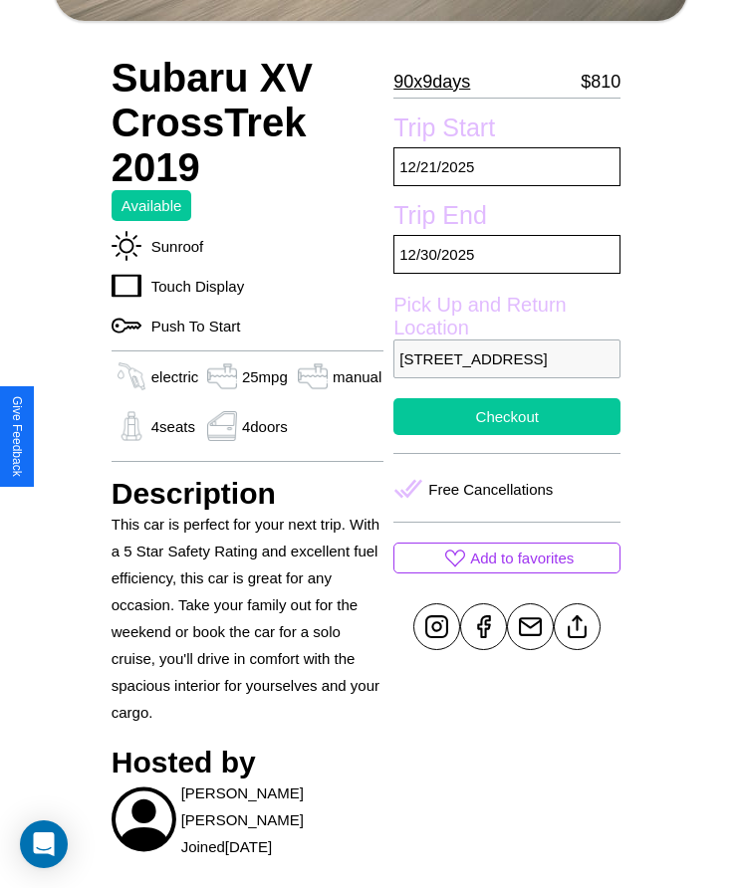
click at [507, 435] on button "Checkout" at bounding box center [506, 416] width 227 height 37
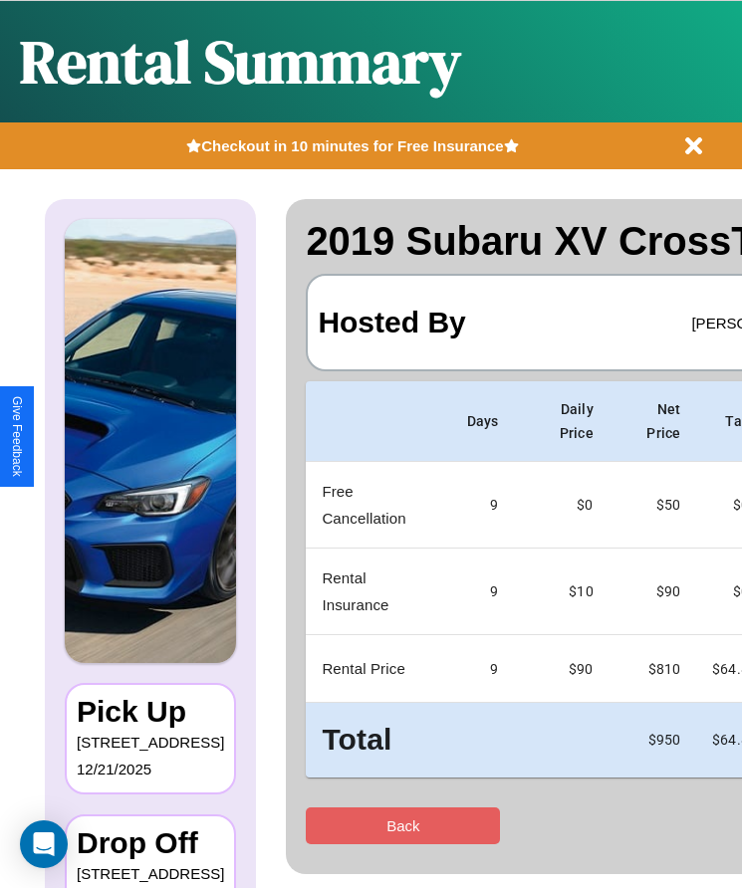
scroll to position [0, 122]
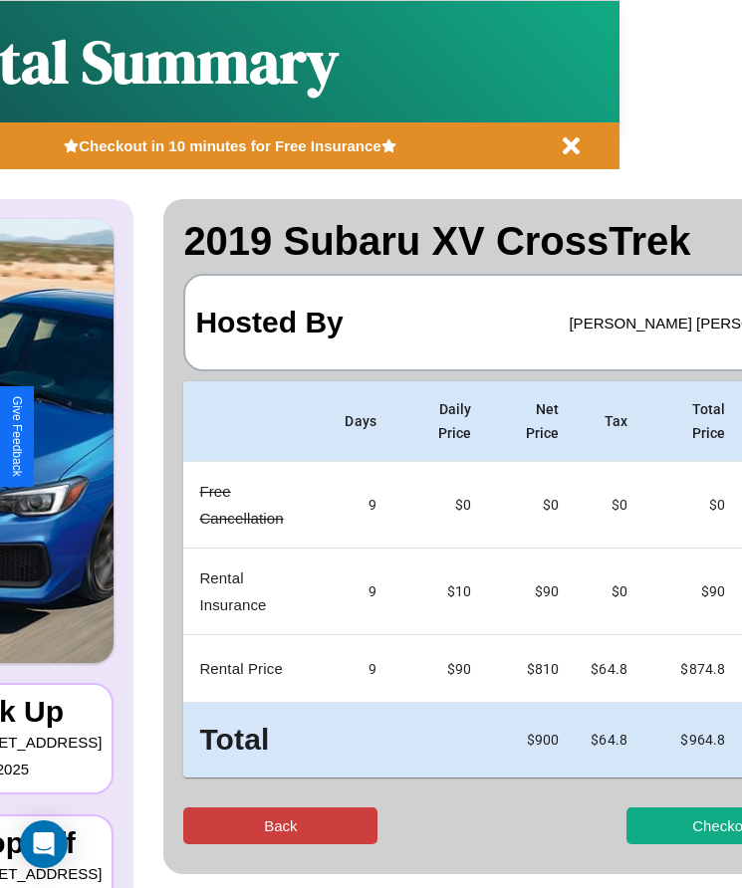
click at [207, 825] on button "Back" at bounding box center [280, 825] width 194 height 37
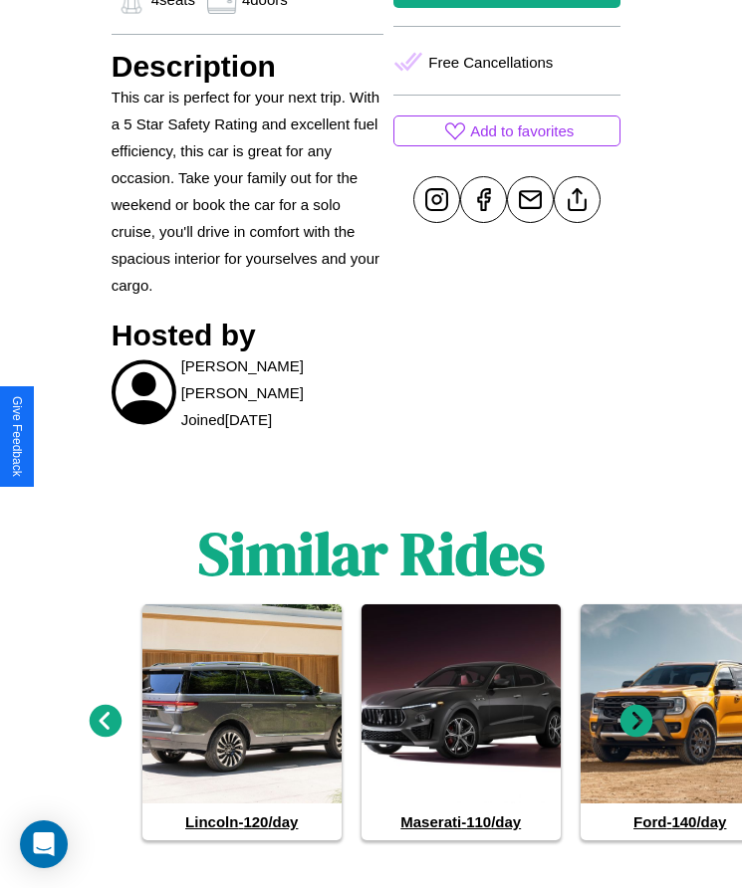
scroll to position [956, 0]
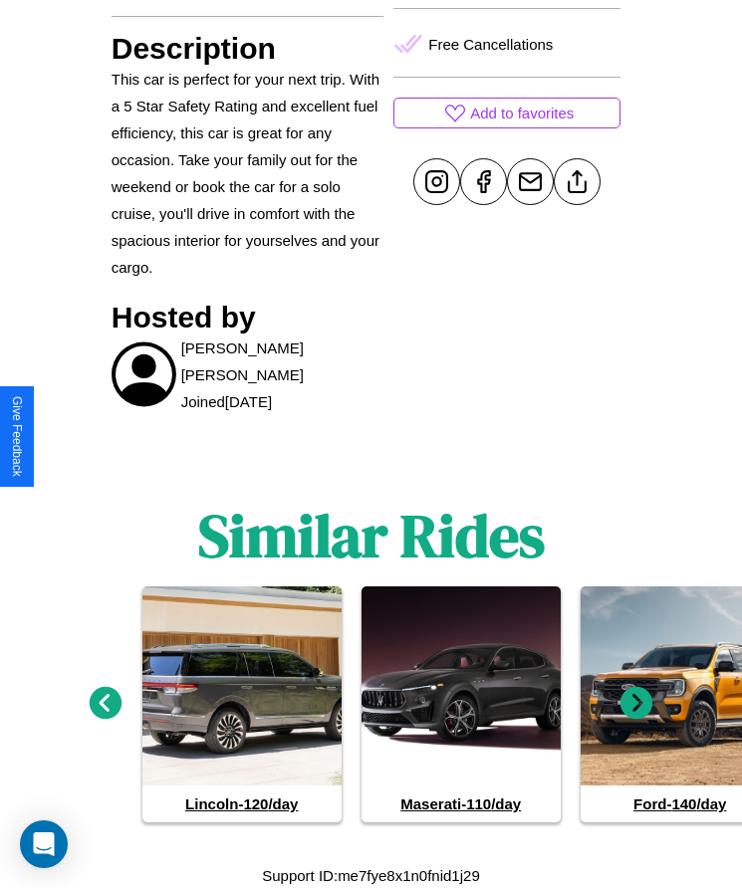
click at [636, 703] on icon at bounding box center [636, 703] width 33 height 33
